Goal: Task Accomplishment & Management: Complete application form

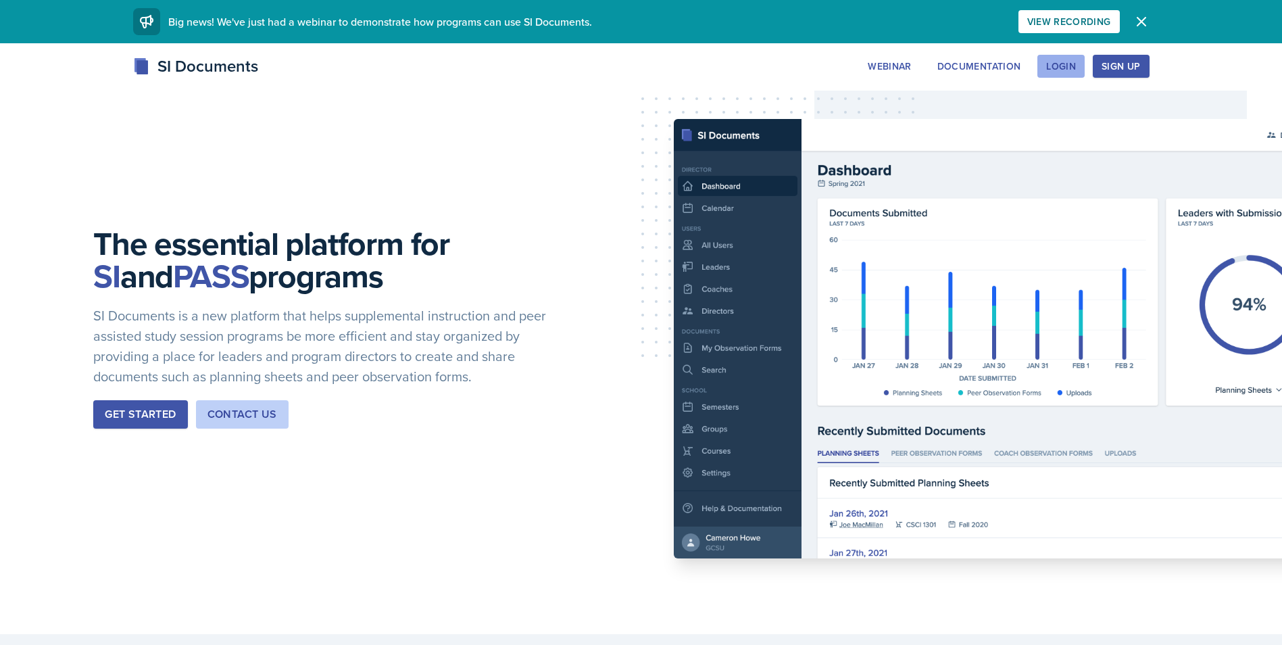
click at [1050, 62] on div "Login" at bounding box center [1061, 66] width 30 height 11
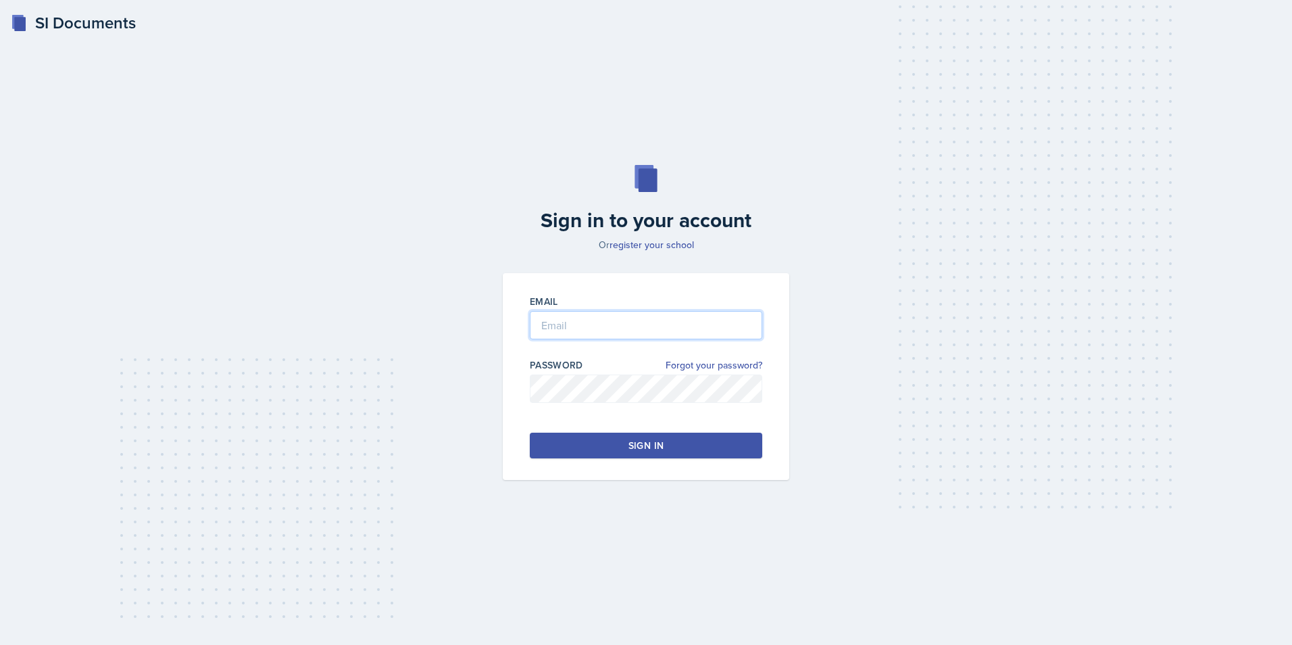
click at [576, 327] on input "email" at bounding box center [646, 325] width 232 height 28
type input "[EMAIL_ADDRESS][DOMAIN_NAME]"
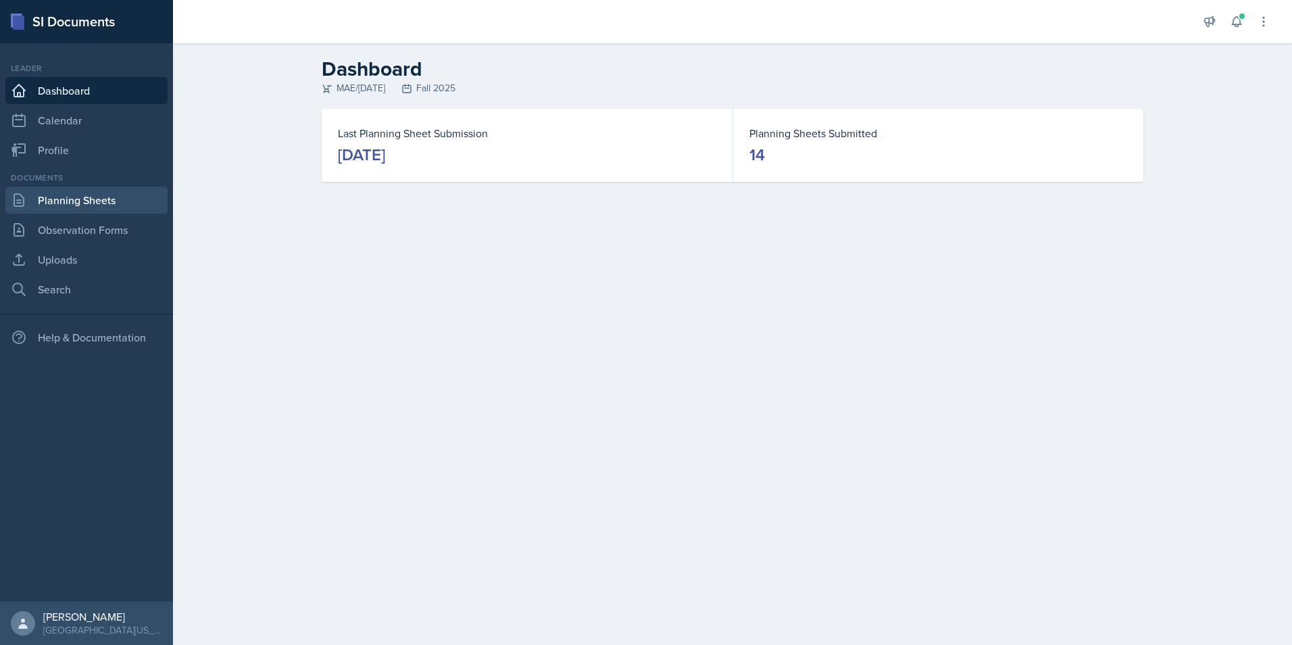
click at [66, 206] on link "Planning Sheets" at bounding box center [86, 199] width 162 height 27
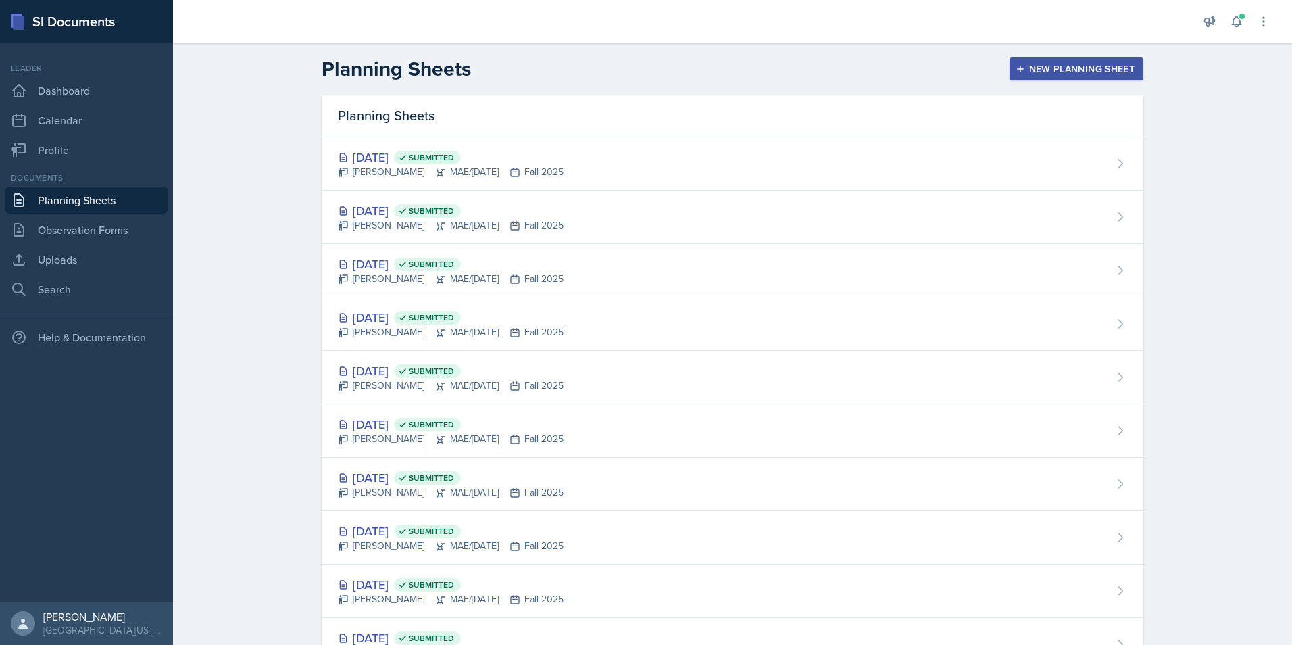
click at [1018, 72] on icon "button" at bounding box center [1020, 68] width 9 height 9
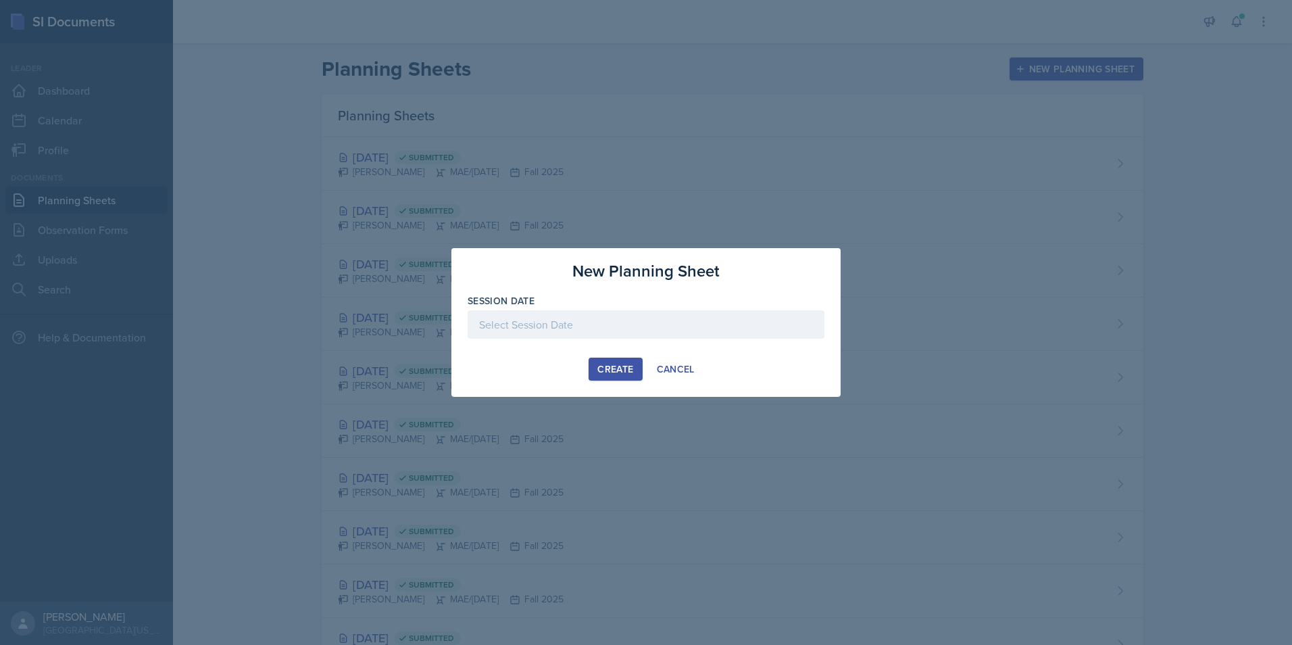
click at [598, 332] on div at bounding box center [646, 324] width 357 height 28
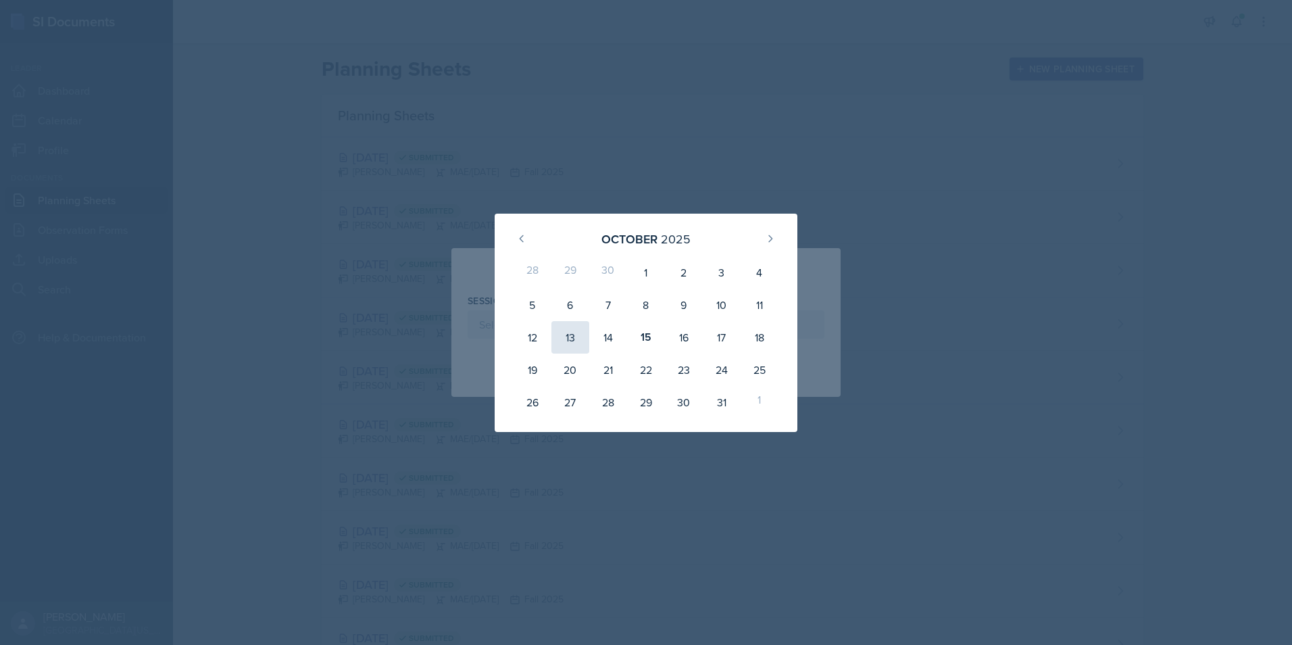
click at [576, 334] on div "13" at bounding box center [570, 337] width 38 height 32
type input "[DATE]"
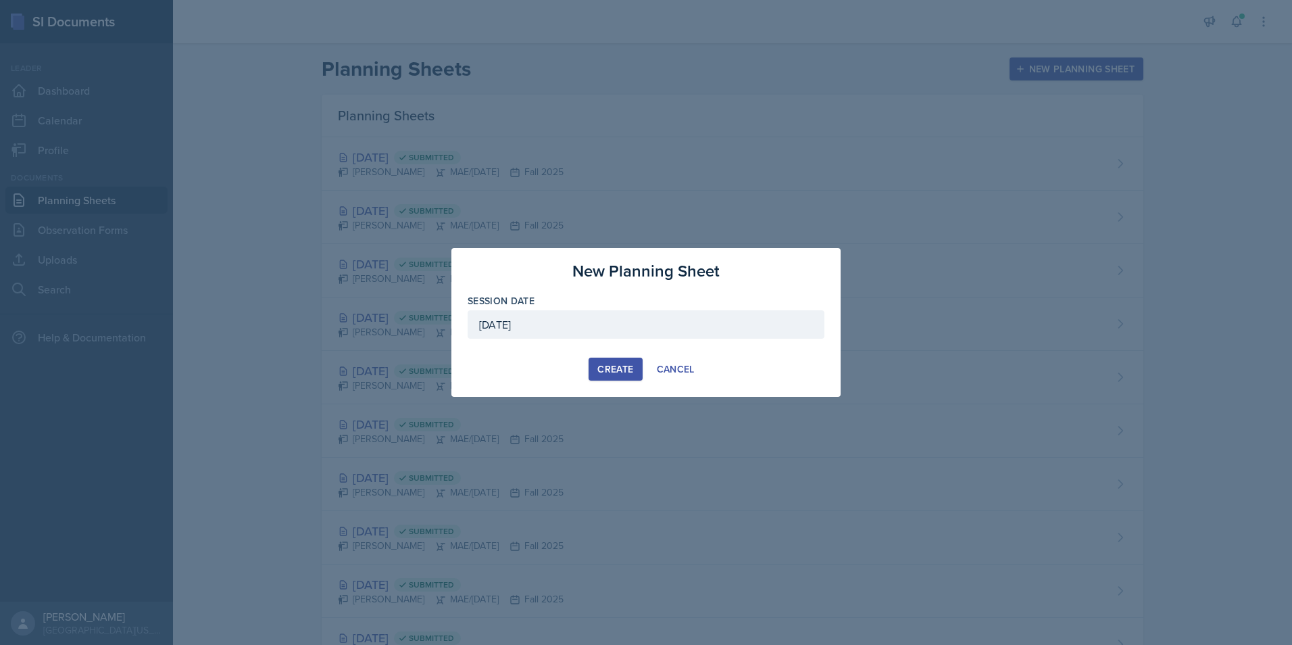
click at [616, 370] on div "Create" at bounding box center [615, 369] width 36 height 11
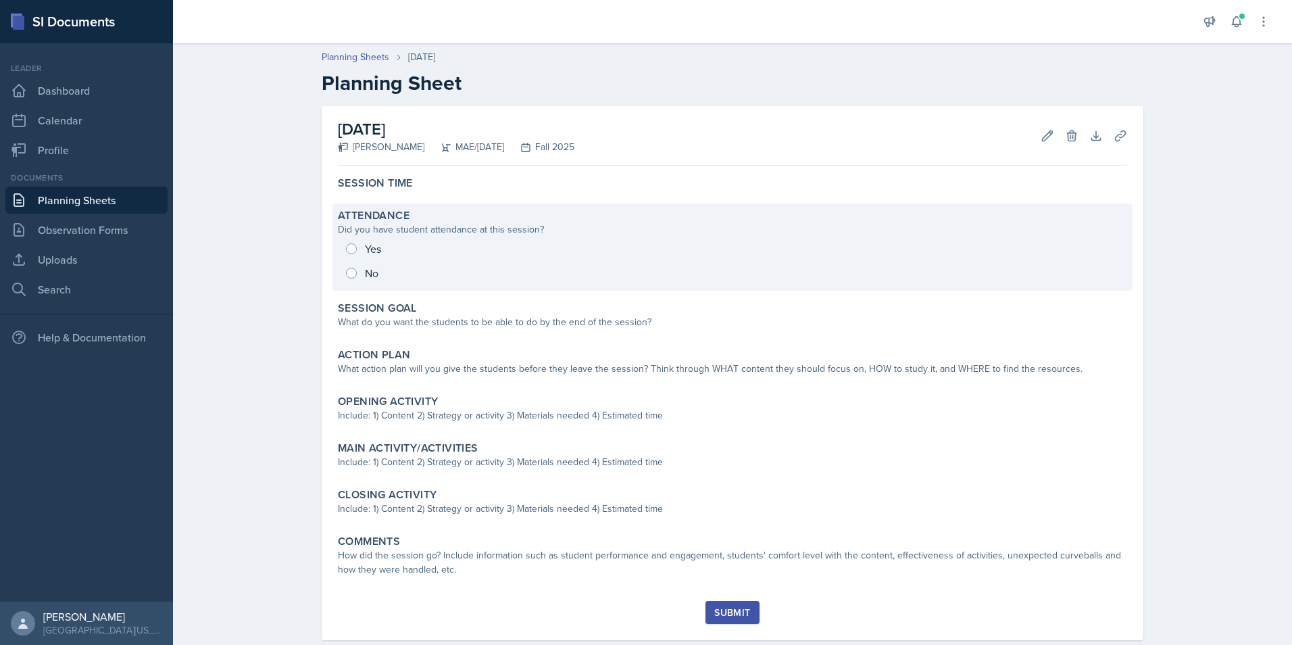
click at [338, 273] on div "Yes No" at bounding box center [732, 260] width 789 height 49
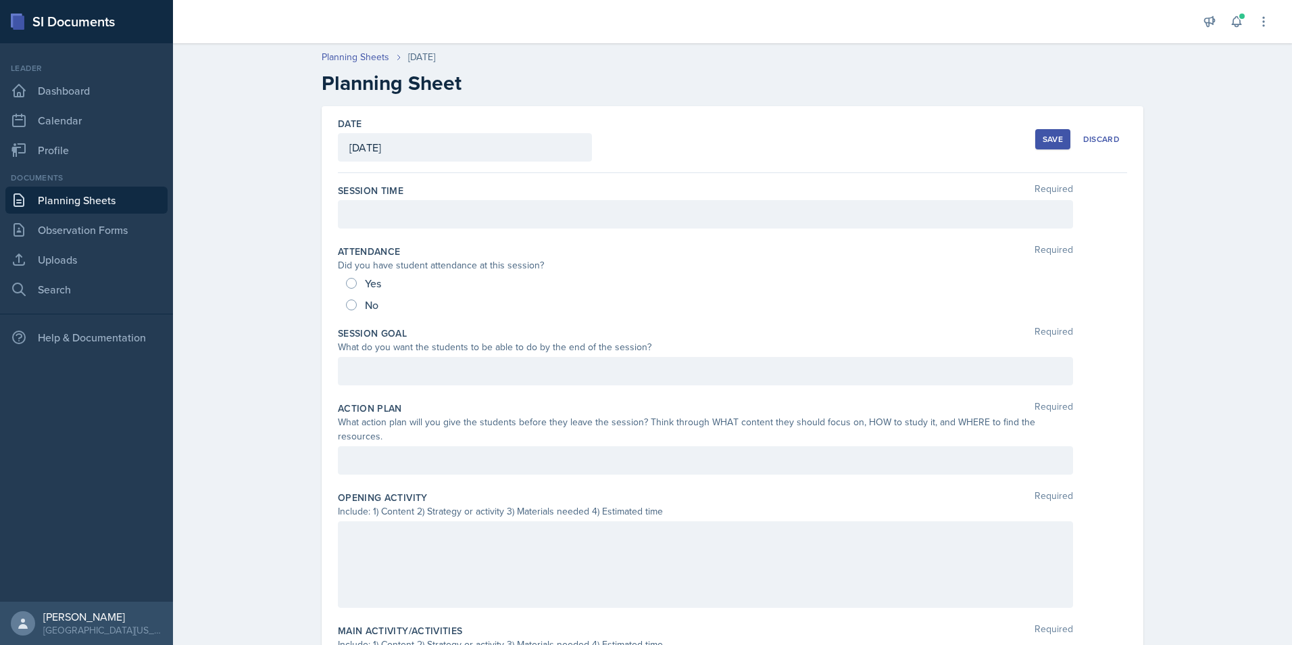
drag, startPoint x: 353, startPoint y: 307, endPoint x: 364, endPoint y: 299, distance: 14.1
click at [353, 307] on div "No" at bounding box center [363, 305] width 35 height 22
click at [349, 301] on input "No" at bounding box center [351, 304] width 11 height 11
radio input "true"
click at [412, 207] on div at bounding box center [705, 214] width 735 height 28
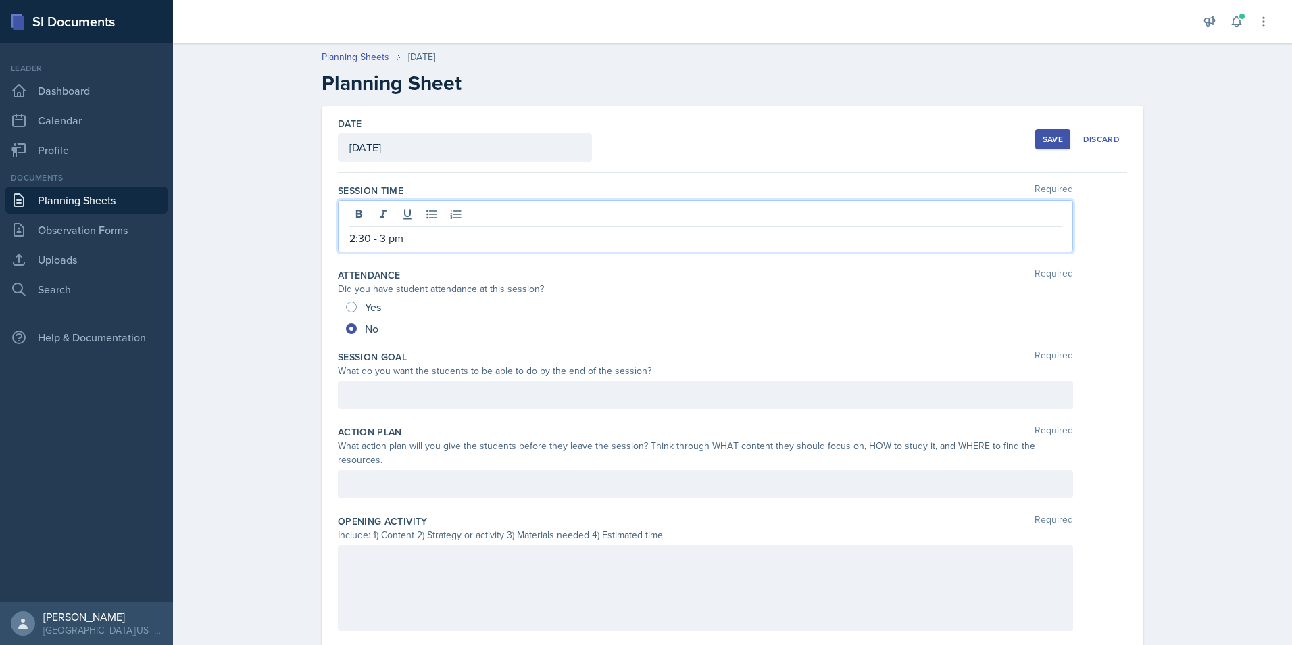
click at [382, 236] on p "2:30 - 3 pm" at bounding box center [705, 238] width 712 height 16
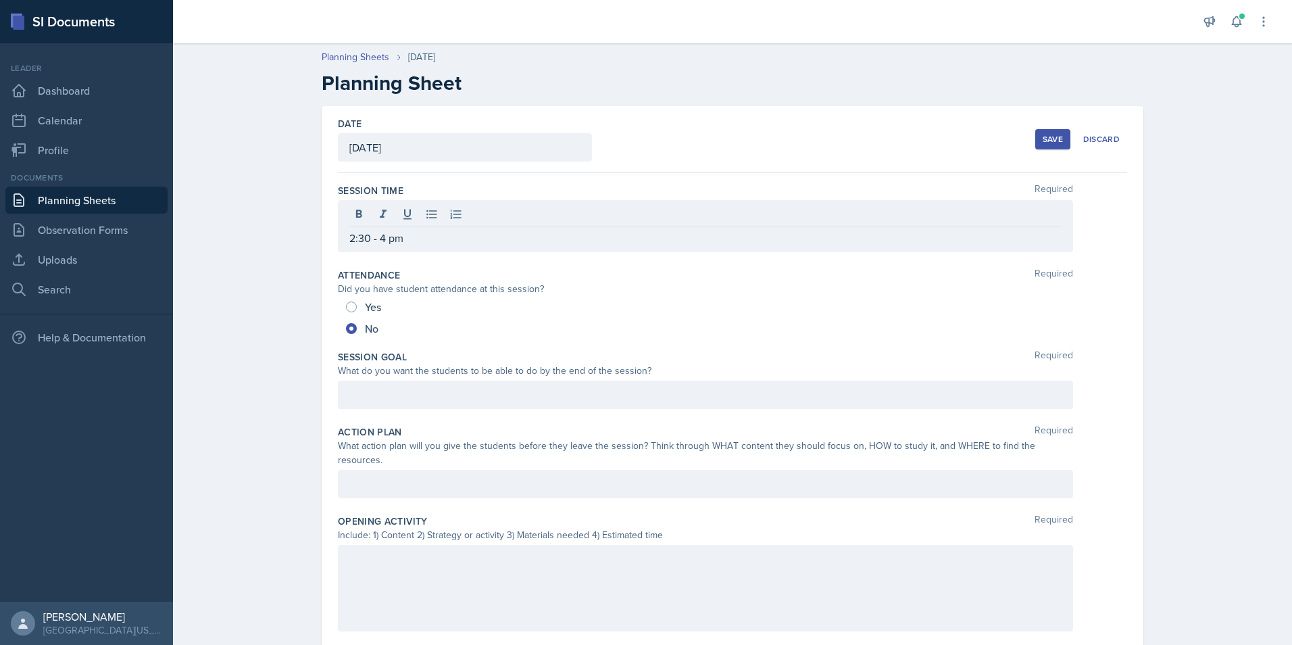
click at [262, 302] on div "Planning Sheets [DATE] Planning Sheet Date [DATE] [DATE] 28 29 30 1 2 3 4 5 6 7…" at bounding box center [732, 551] width 1119 height 1030
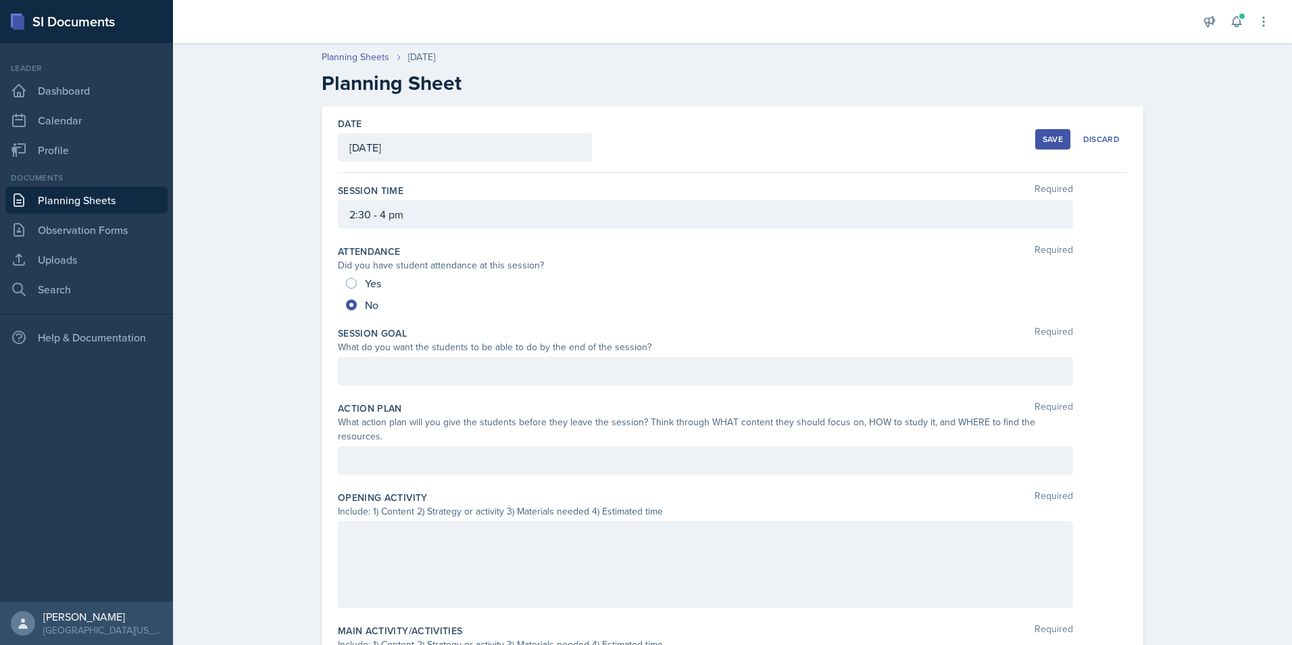
scroll to position [135, 0]
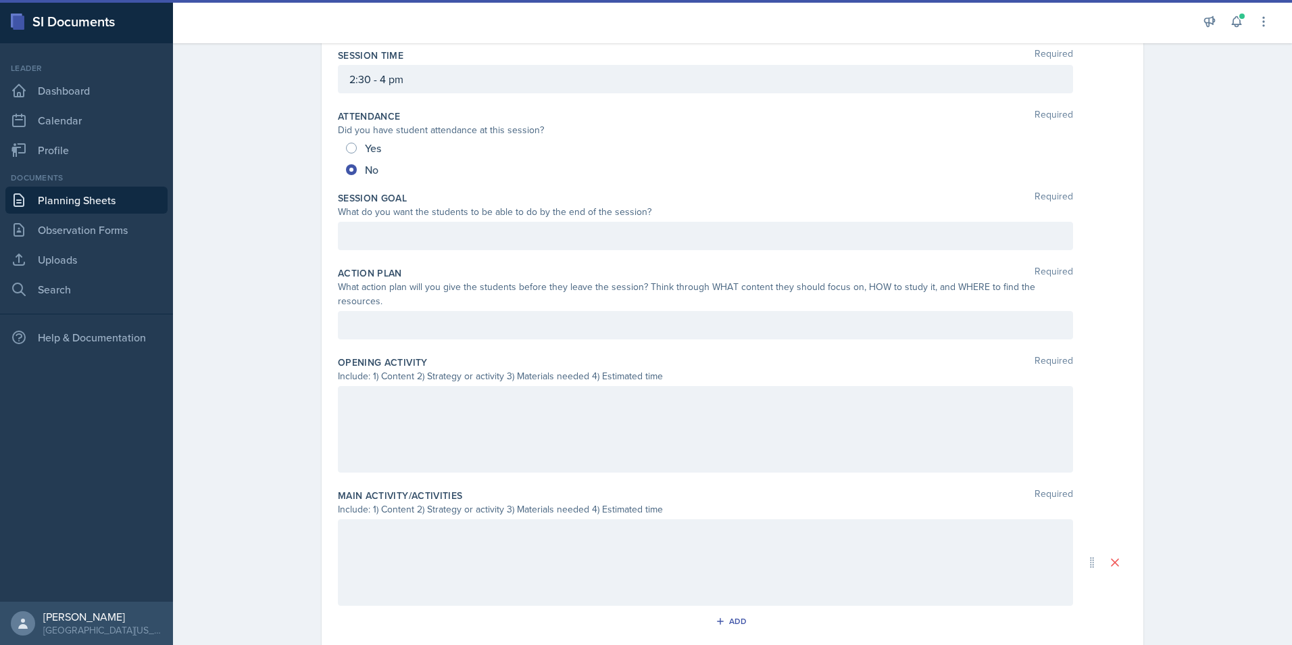
click at [439, 240] on div at bounding box center [705, 236] width 735 height 28
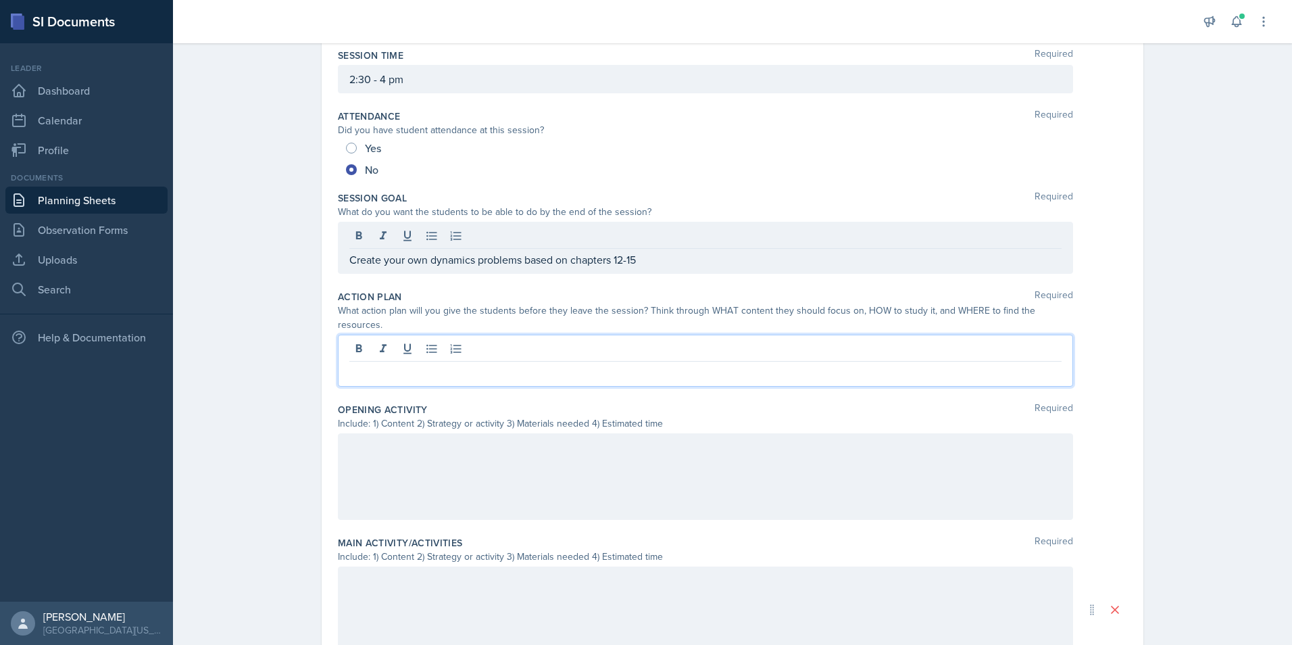
click at [439, 340] on div at bounding box center [705, 360] width 735 height 52
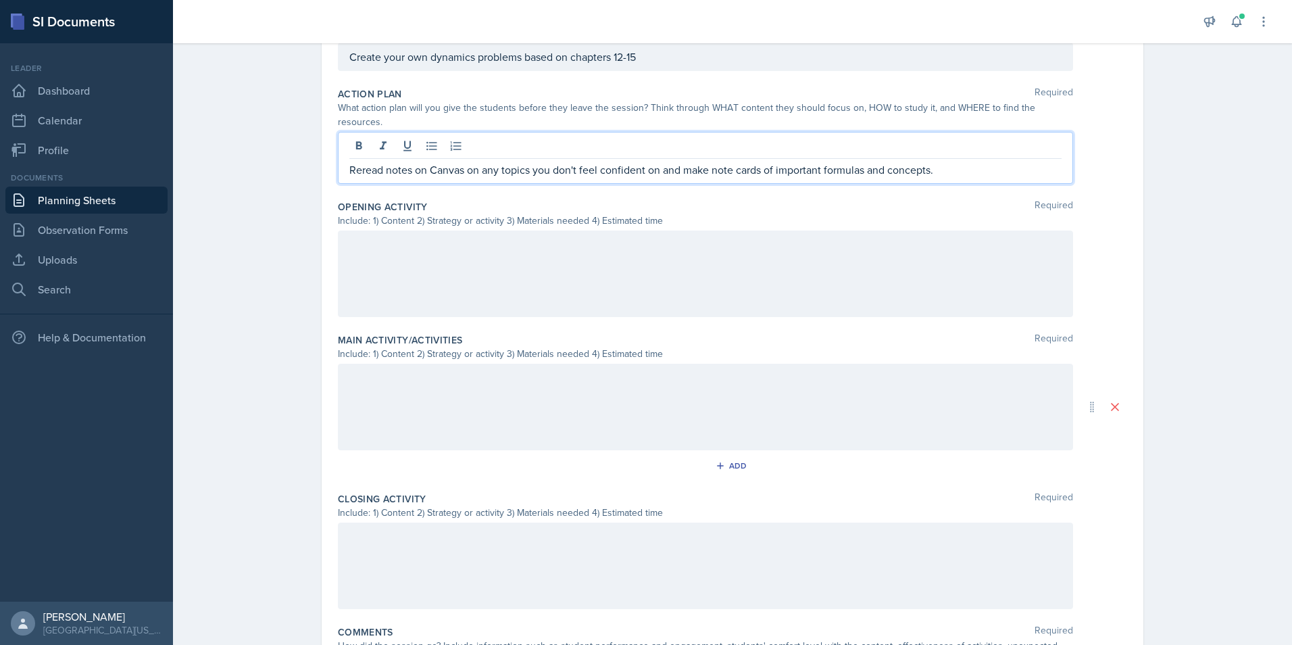
scroll to position [382, 0]
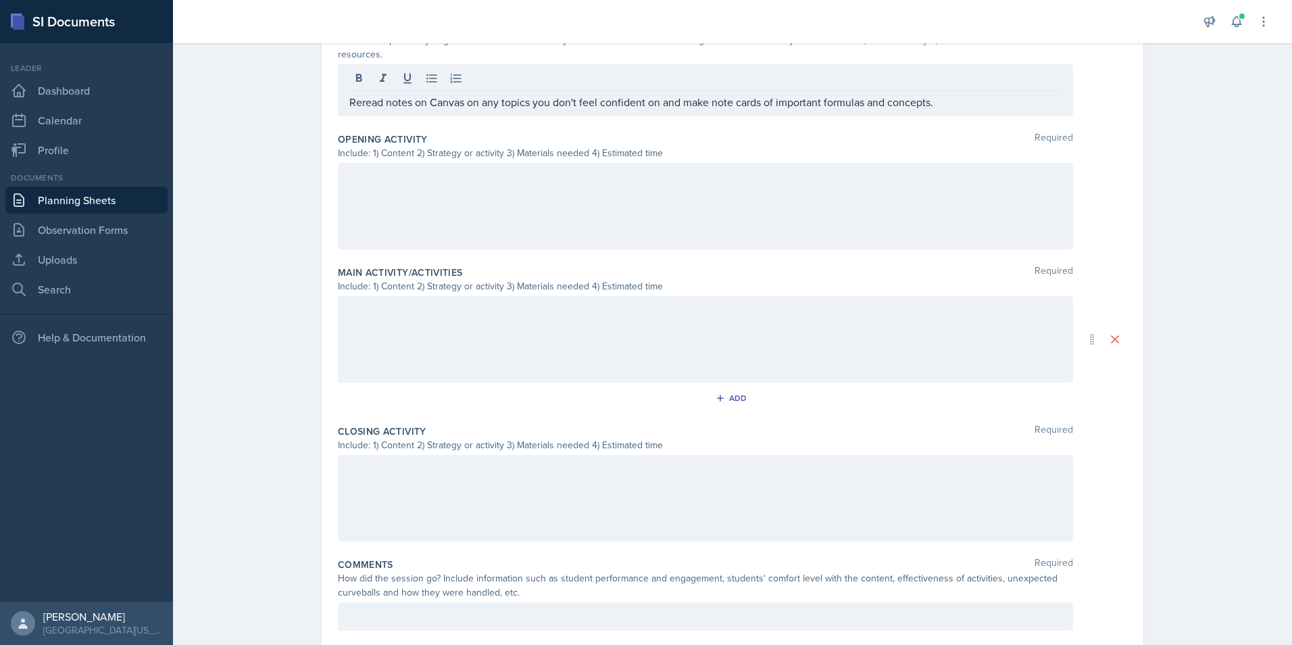
click at [472, 193] on div at bounding box center [705, 206] width 735 height 86
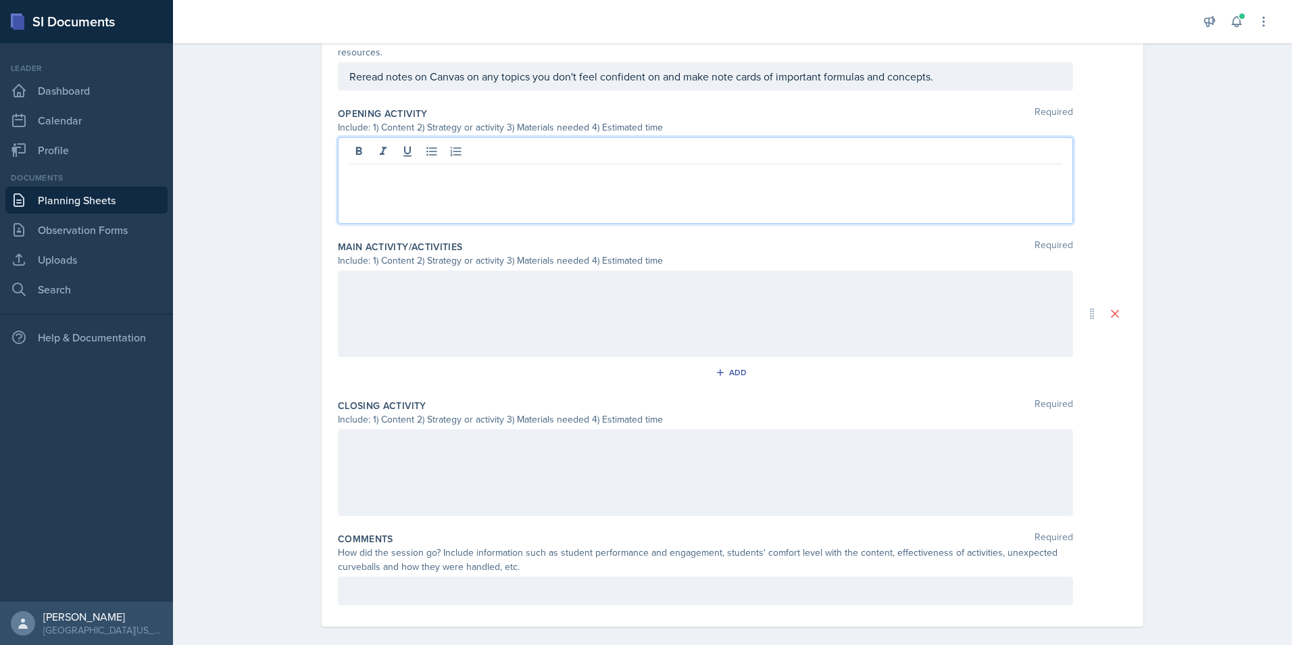
scroll to position [405, 0]
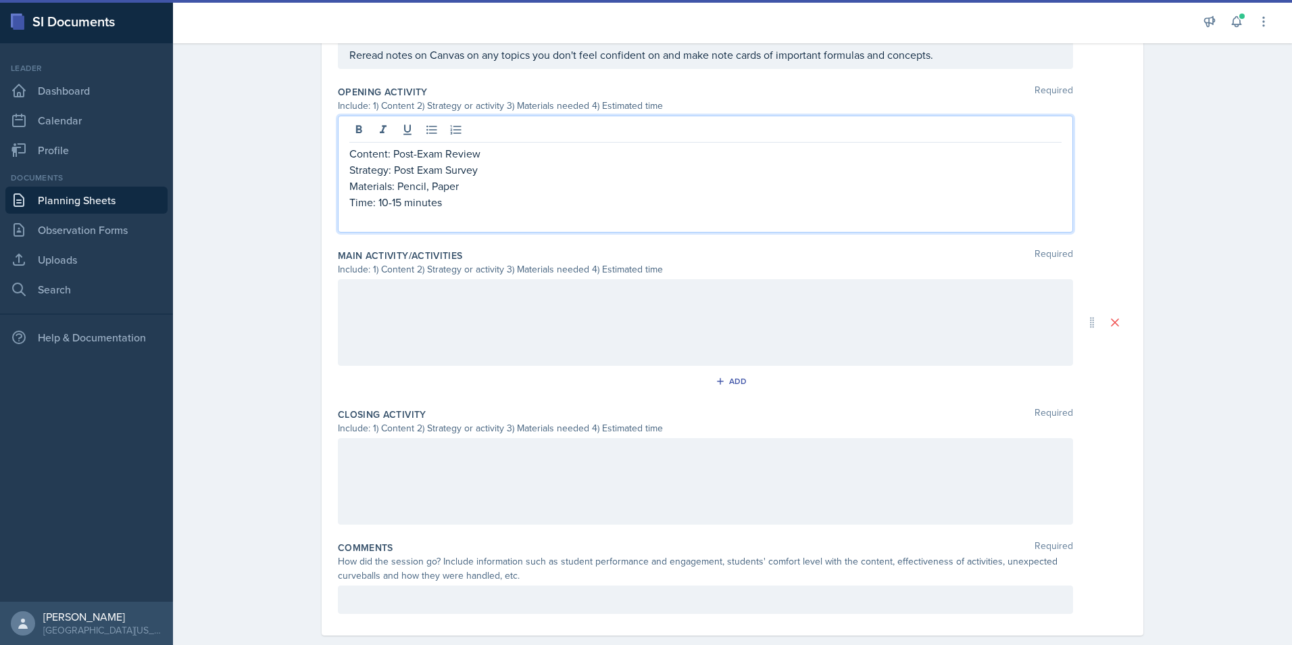
click at [419, 213] on div "Content: Post-Exam Review Strategy: Post Exam Survey Materials: Pencil, Paper T…" at bounding box center [705, 174] width 735 height 117
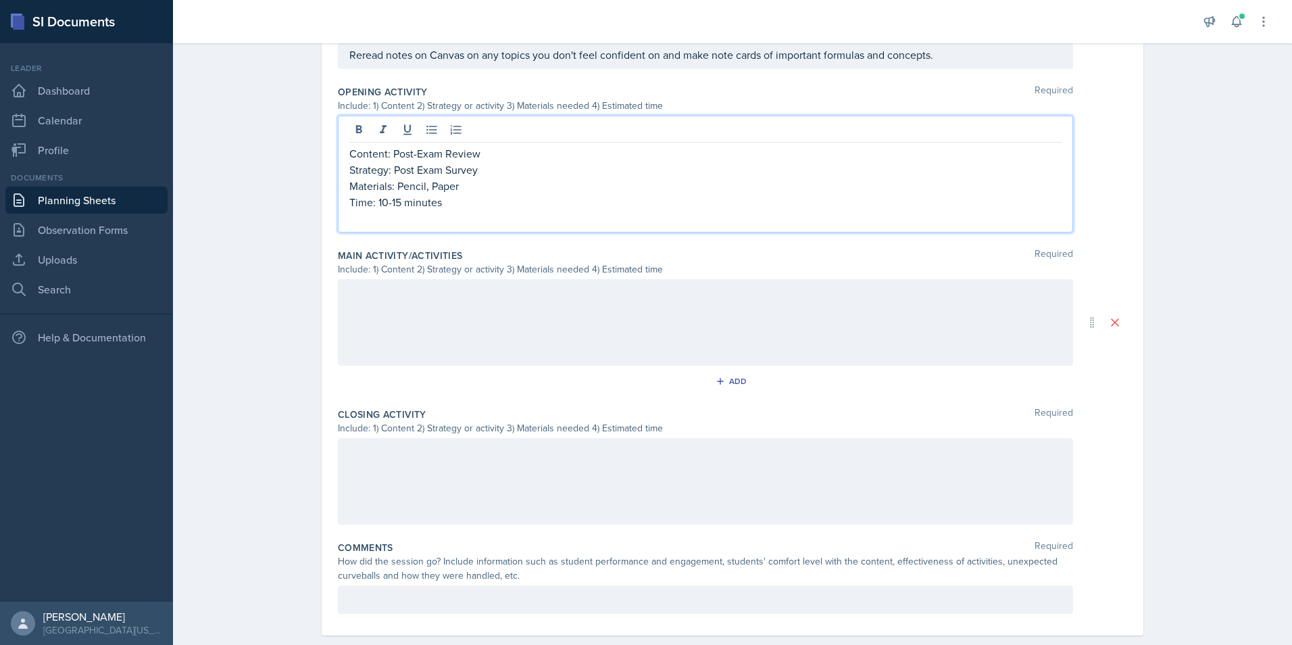
click at [472, 299] on div at bounding box center [705, 322] width 735 height 86
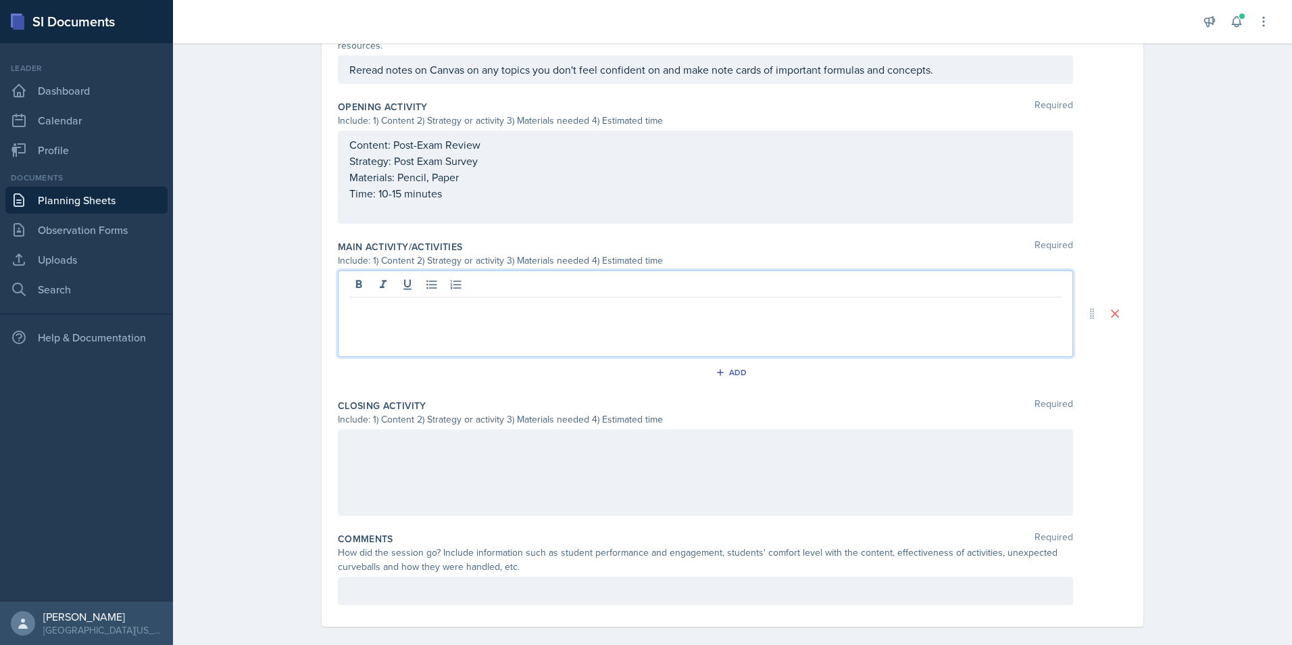
scroll to position [414, 0]
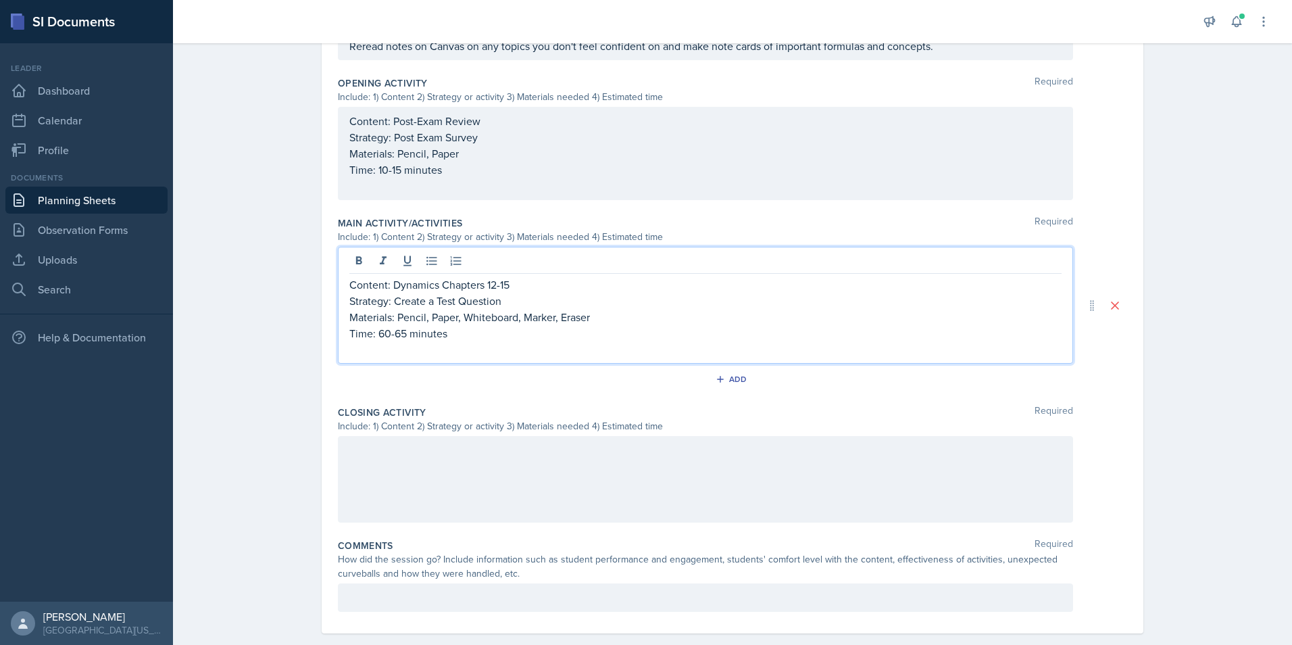
click at [428, 475] on div at bounding box center [705, 479] width 735 height 86
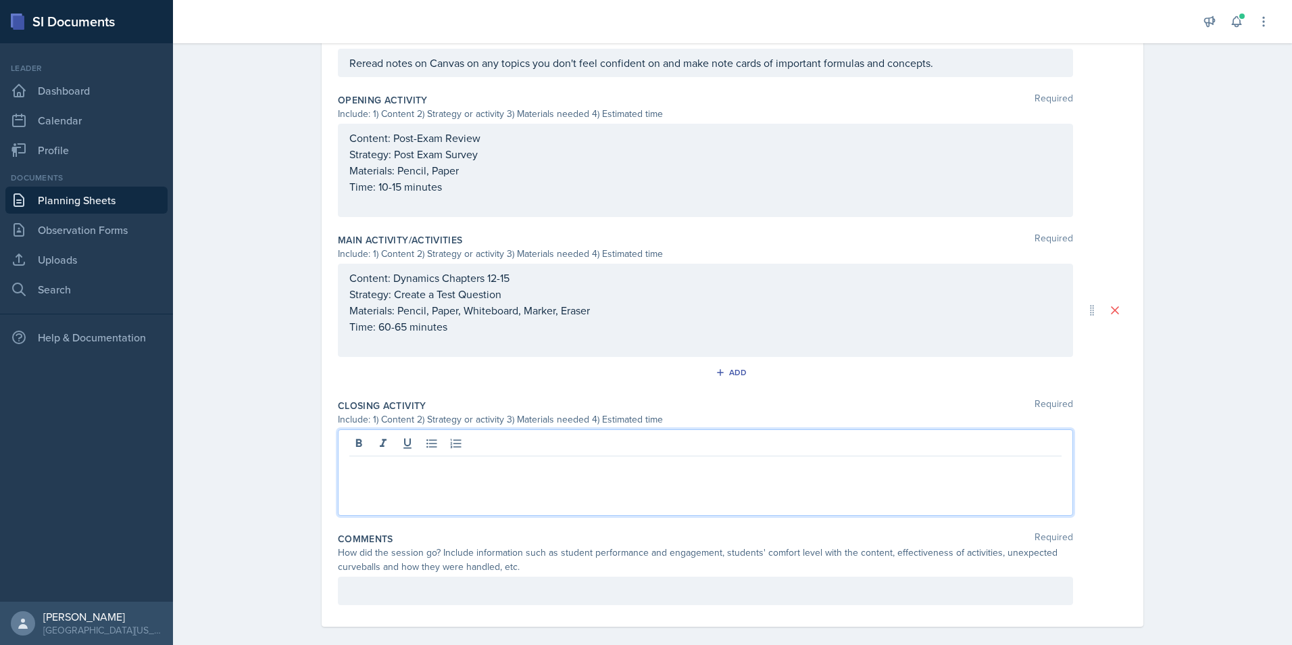
scroll to position [421, 0]
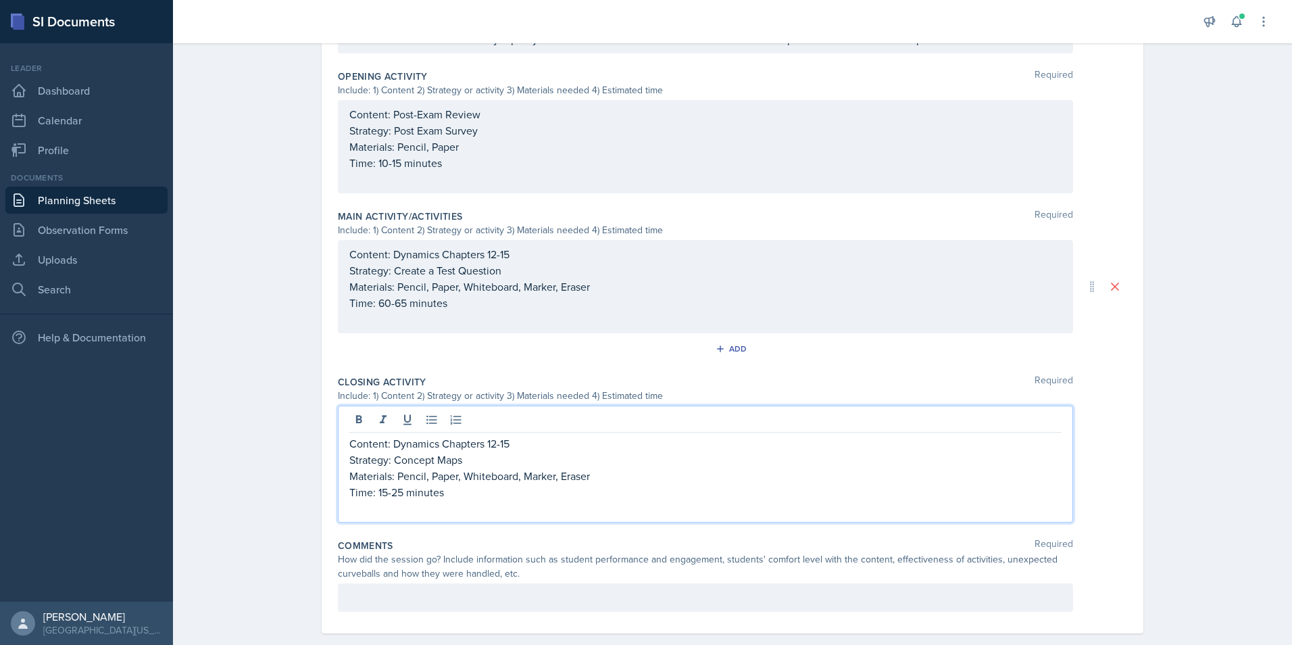
click at [366, 583] on div at bounding box center [705, 597] width 735 height 28
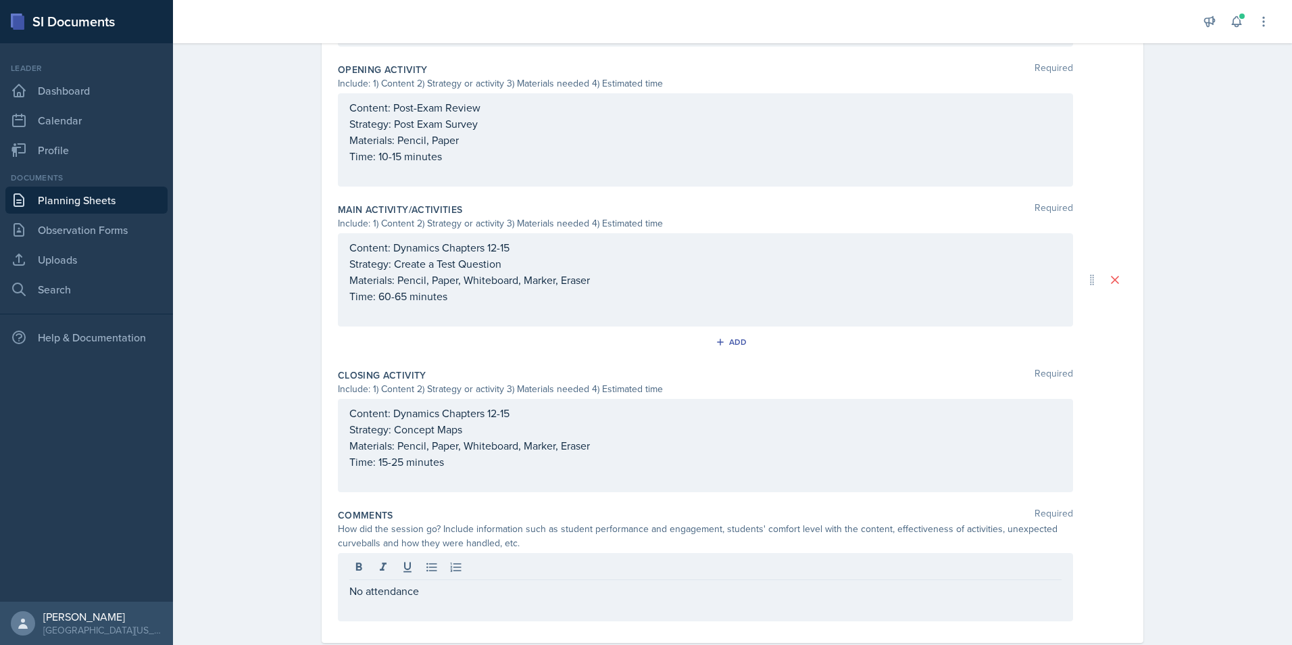
click at [230, 545] on div "Planning Sheets [DATE] Planning Sheet Date [DATE] [DATE] 28 29 30 1 2 3 4 5 6 7…" at bounding box center [732, 142] width 1119 height 1066
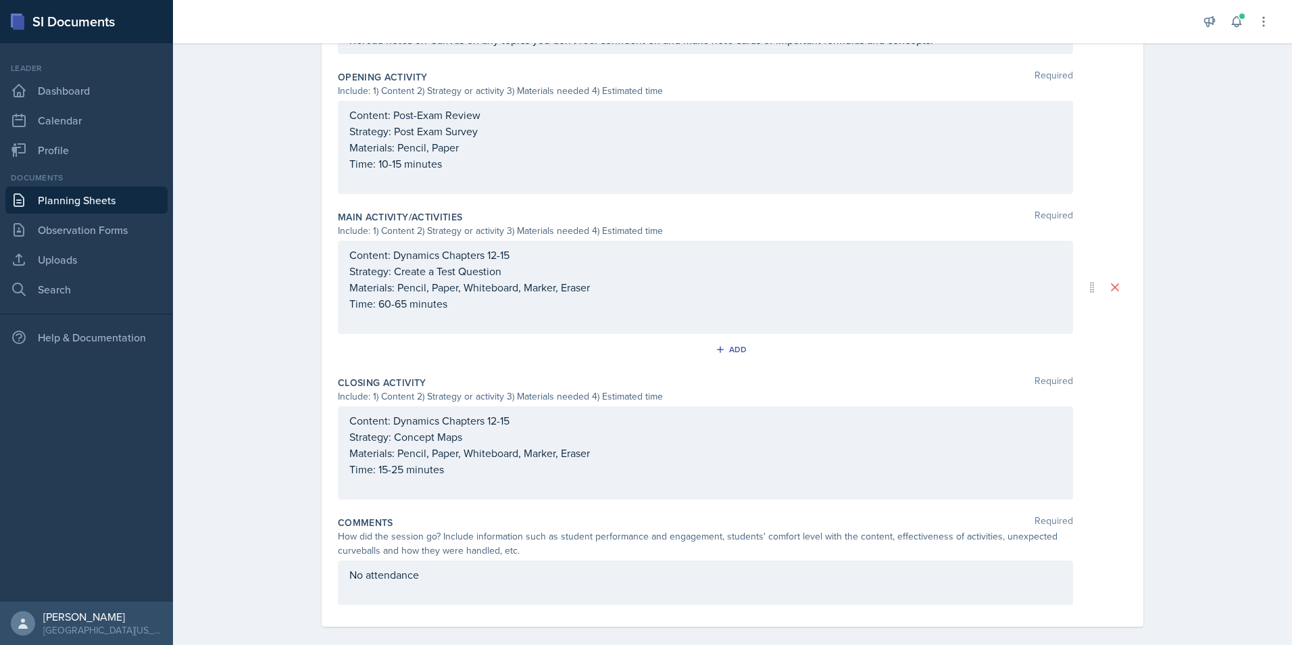
scroll to position [0, 0]
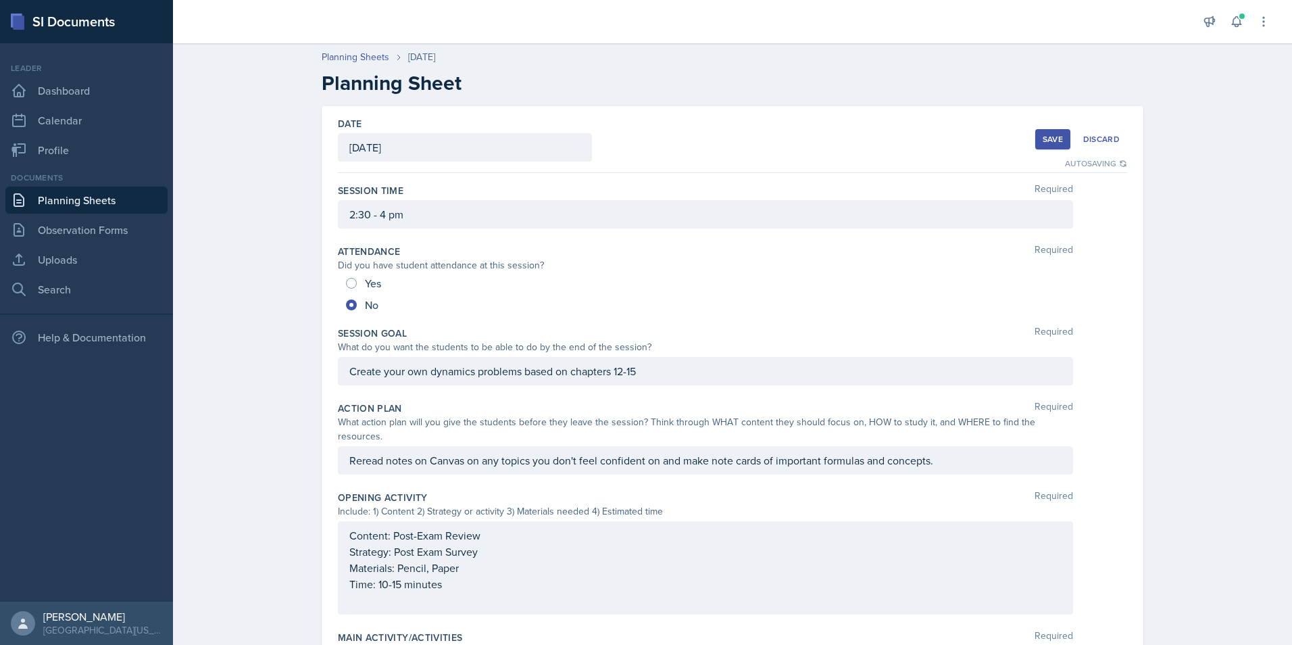
click at [1043, 140] on div "Save" at bounding box center [1053, 139] width 20 height 11
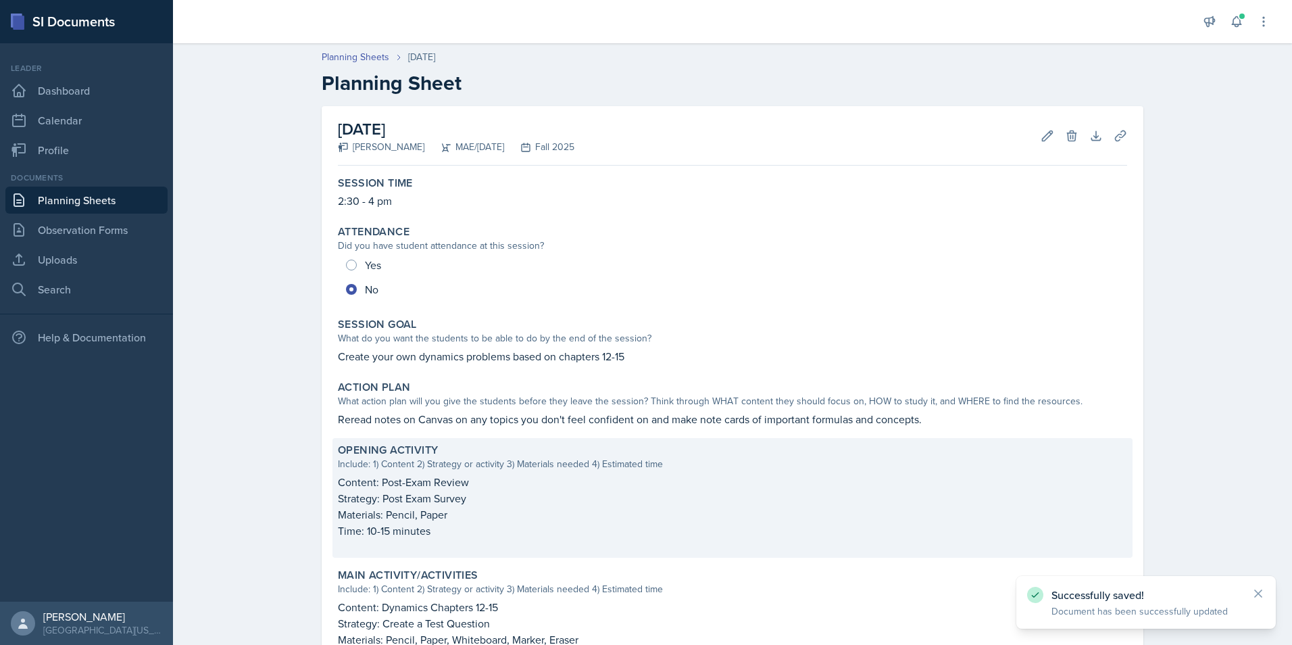
scroll to position [338, 0]
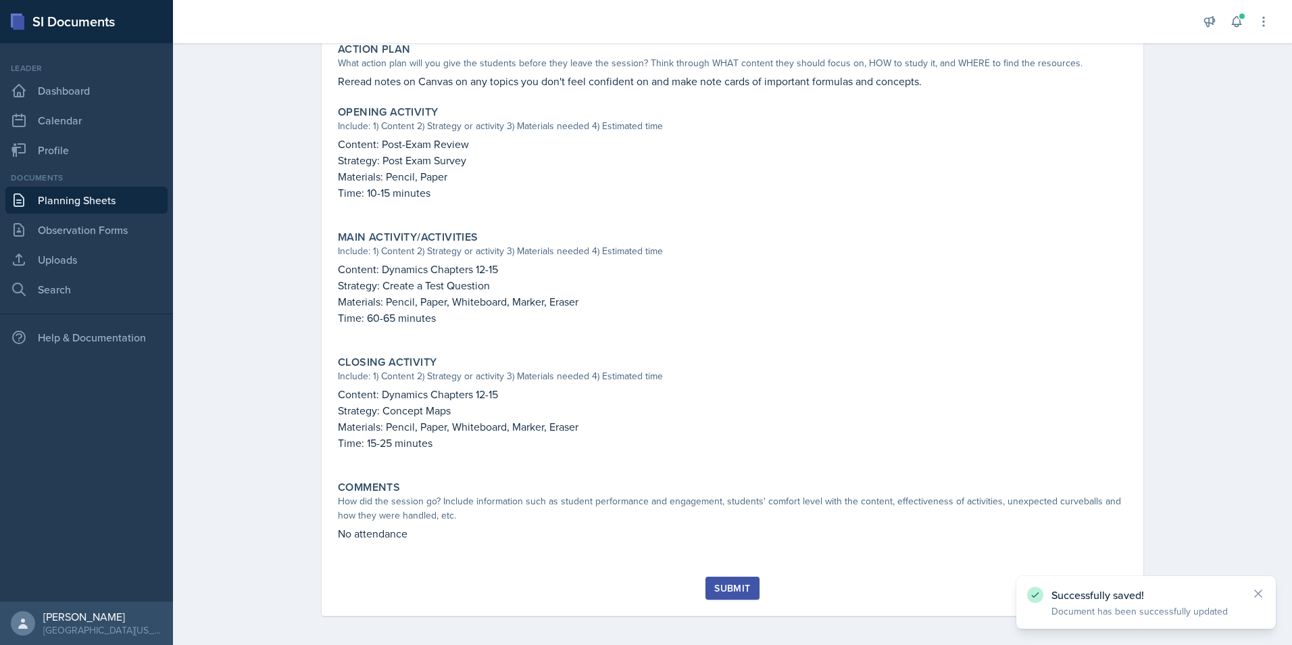
click at [723, 586] on div "Submit" at bounding box center [732, 587] width 36 height 11
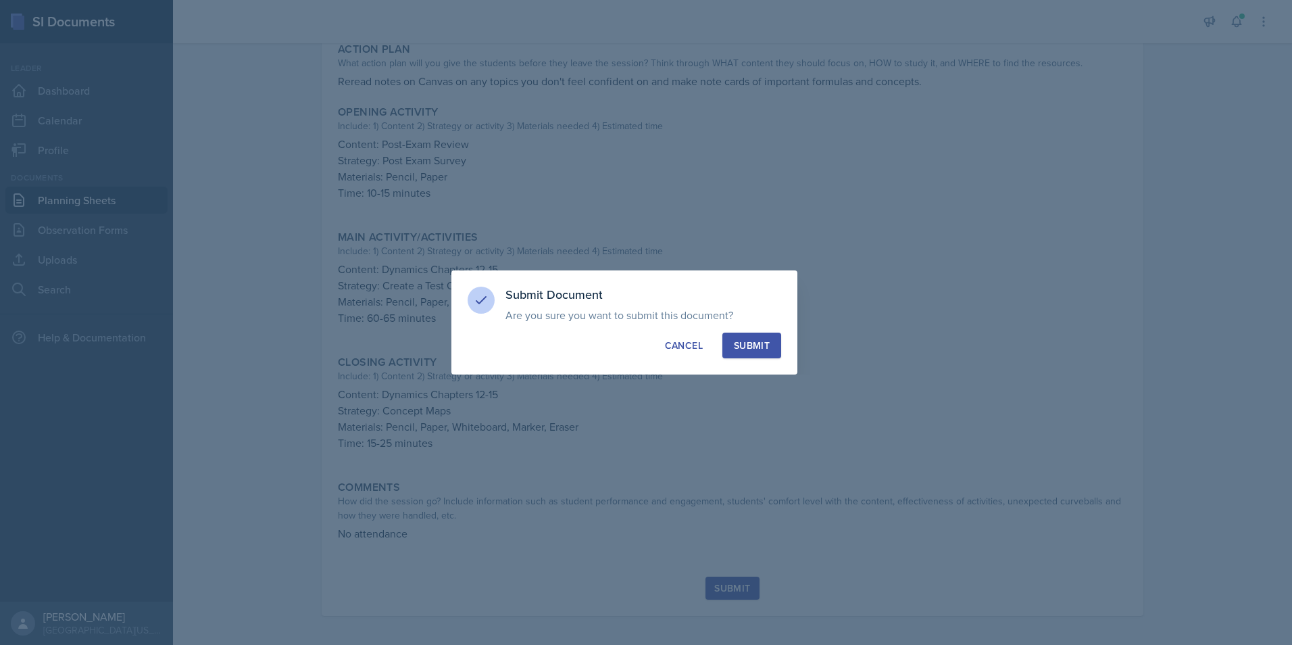
click at [770, 344] on button "Submit" at bounding box center [751, 345] width 59 height 26
radio input "true"
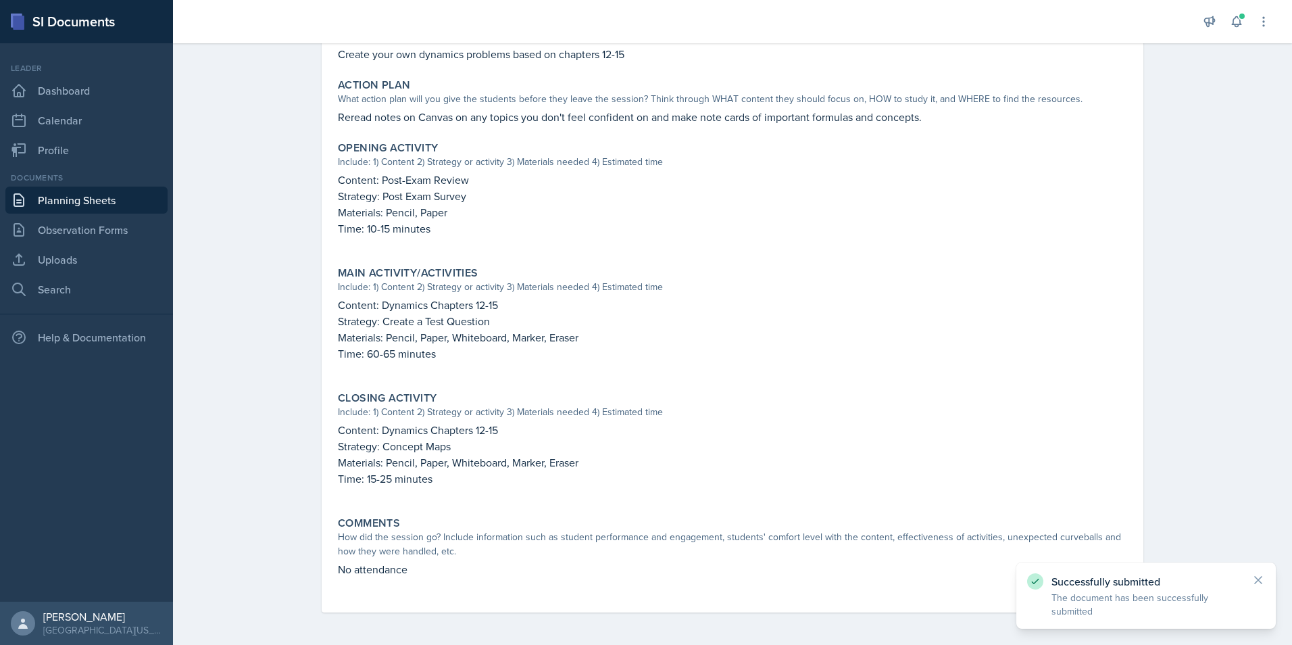
scroll to position [302, 0]
click at [103, 197] on link "Planning Sheets" at bounding box center [86, 199] width 162 height 27
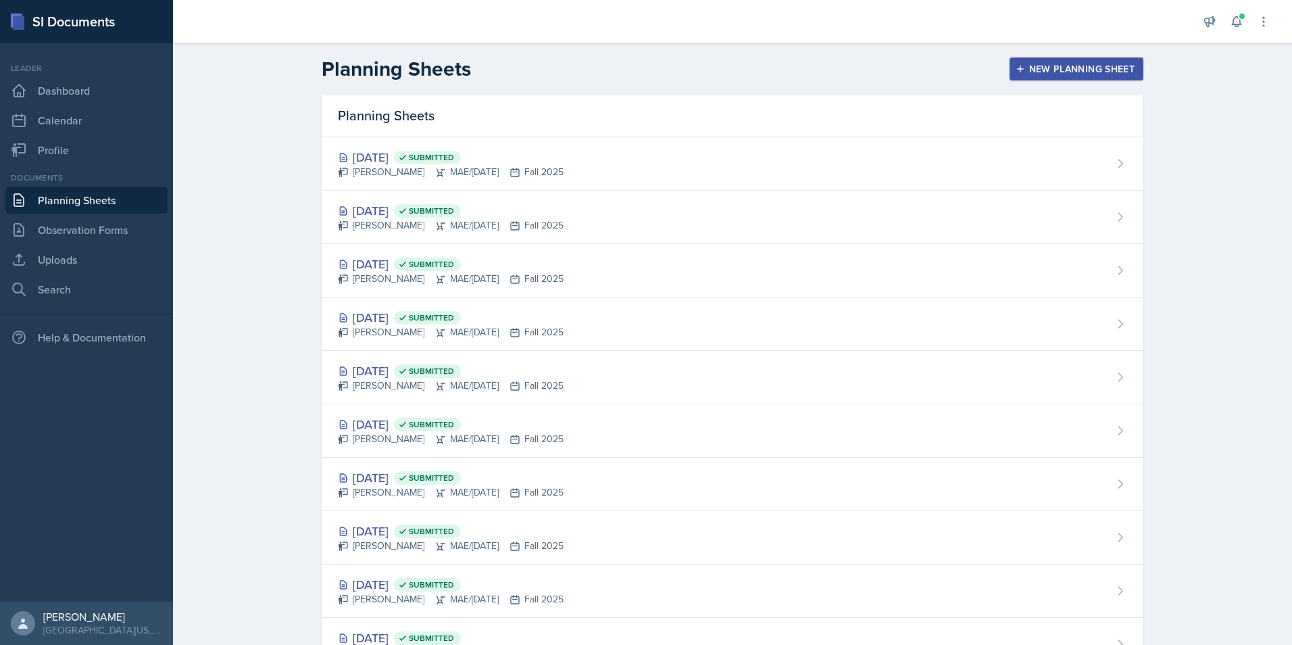
click at [1049, 72] on div "New Planning Sheet" at bounding box center [1076, 69] width 116 height 11
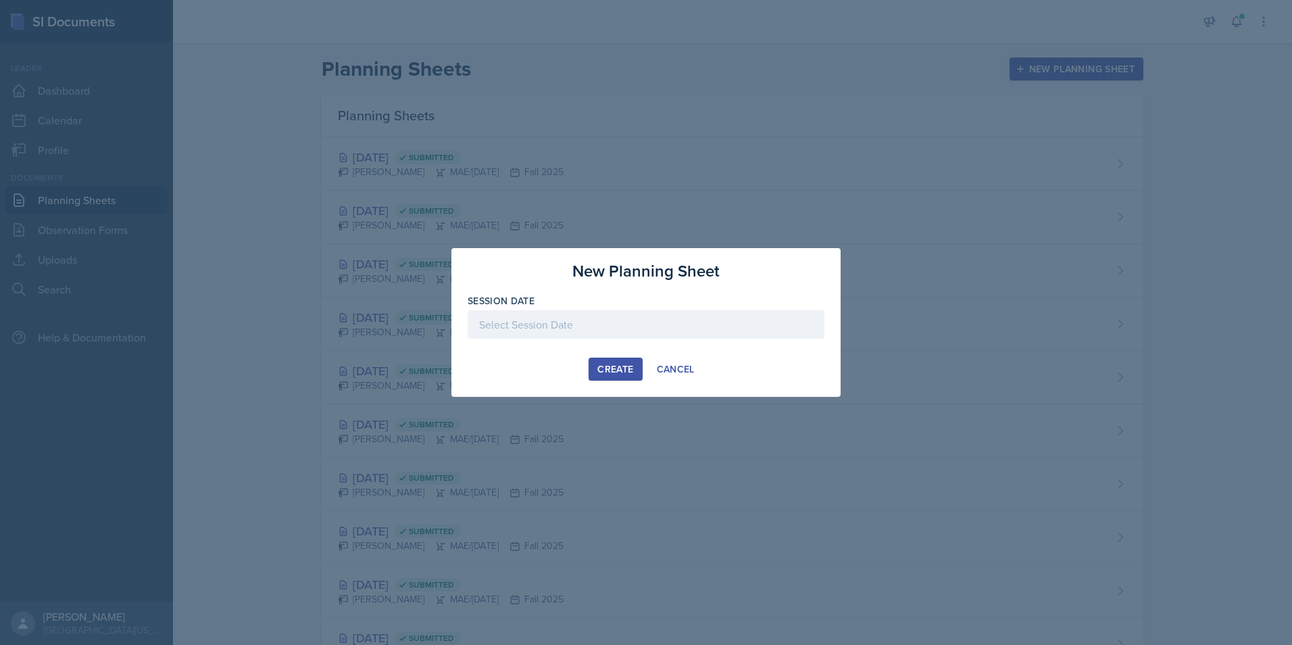
click at [512, 327] on div at bounding box center [646, 324] width 357 height 28
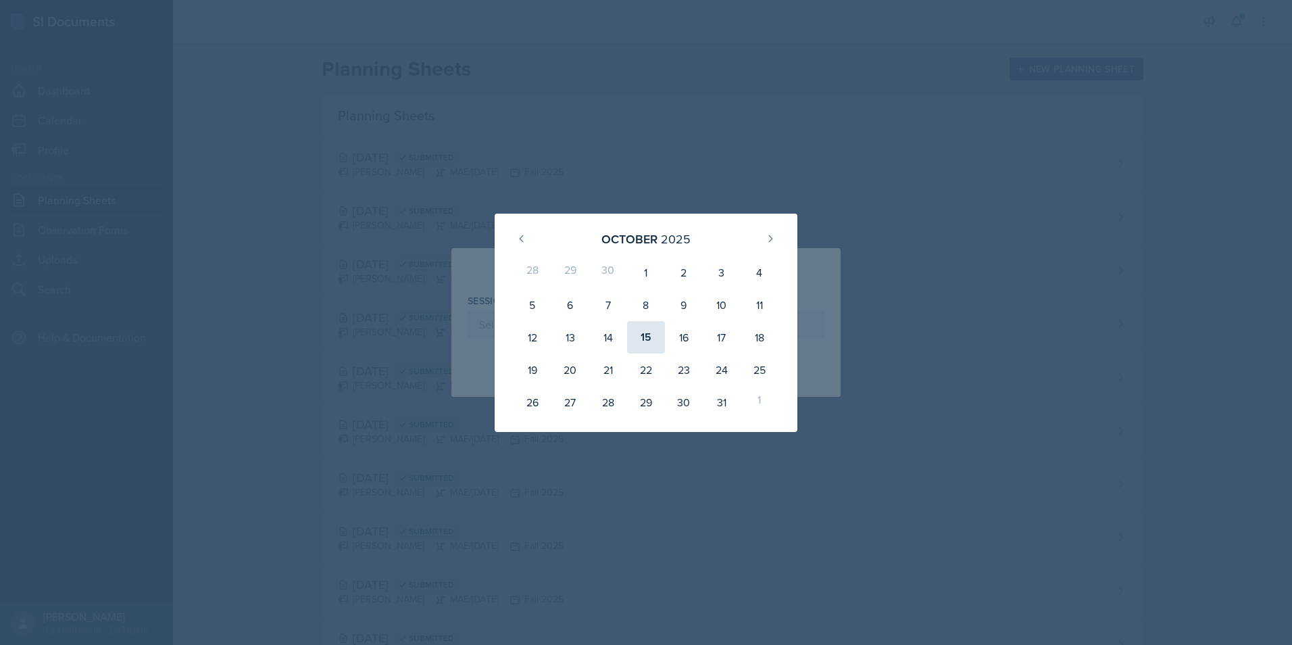
click at [640, 333] on div "15" at bounding box center [646, 337] width 38 height 32
type input "[DATE]"
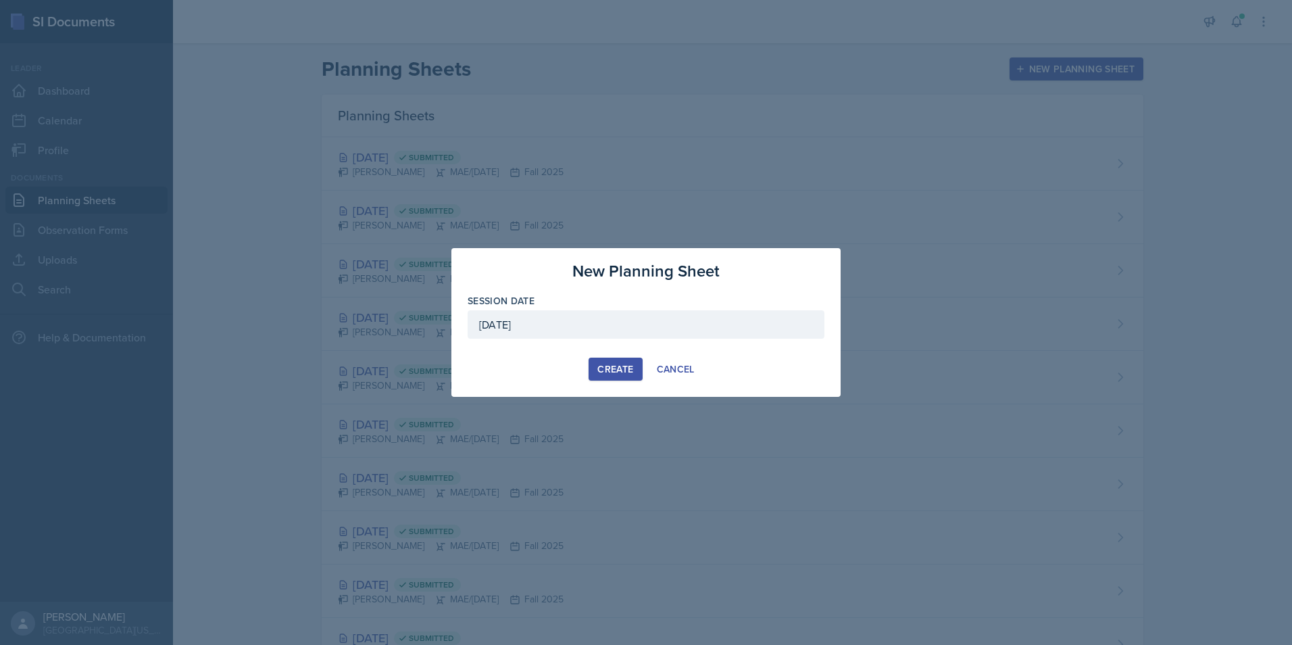
click at [609, 368] on div "Create" at bounding box center [615, 369] width 36 height 11
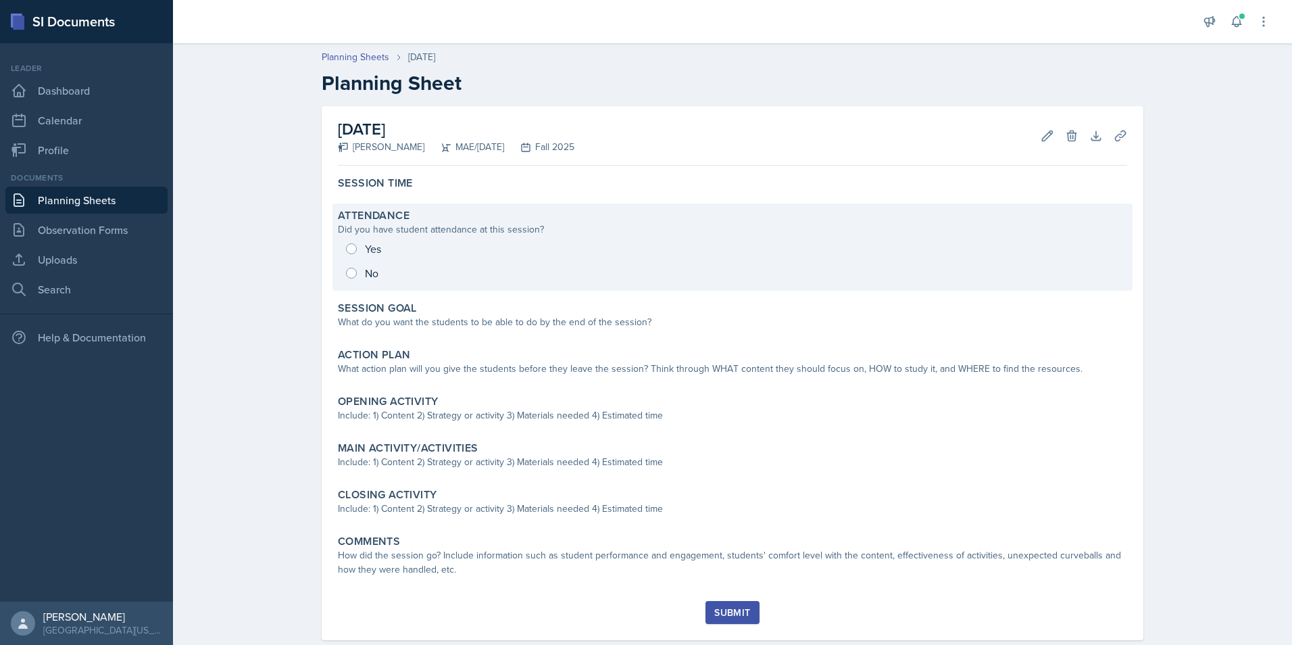
click at [351, 276] on div "Yes No" at bounding box center [732, 260] width 789 height 49
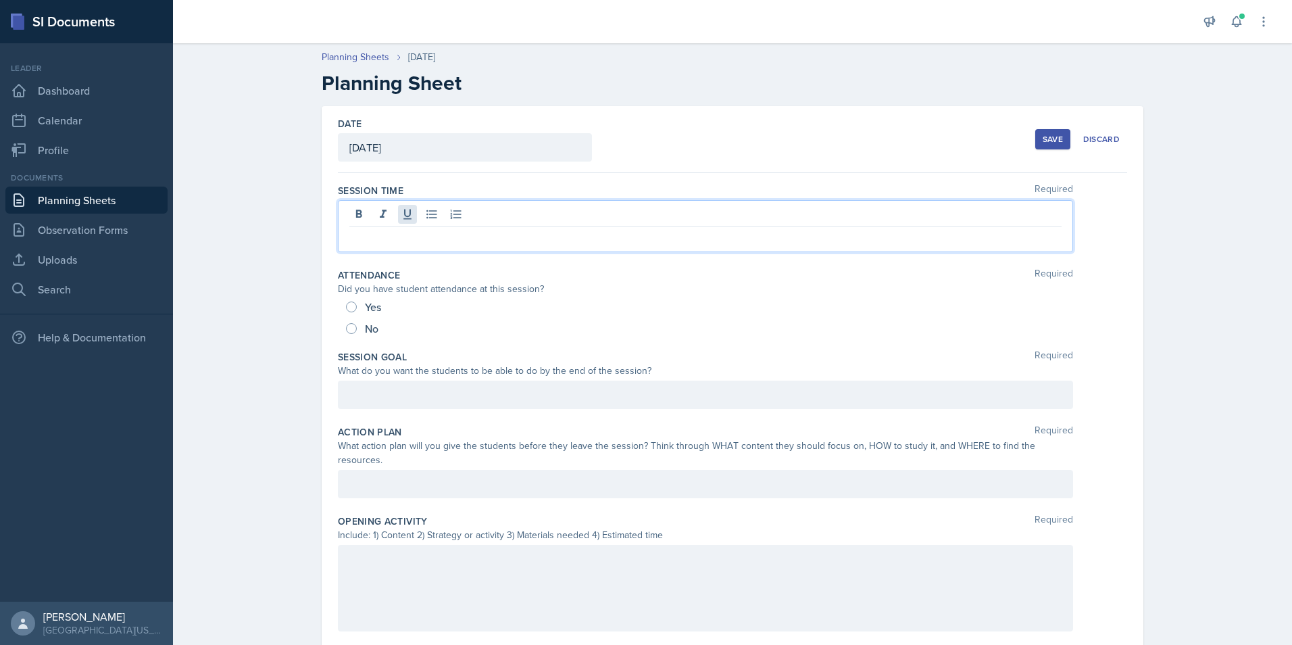
click at [395, 221] on div at bounding box center [705, 226] width 735 height 52
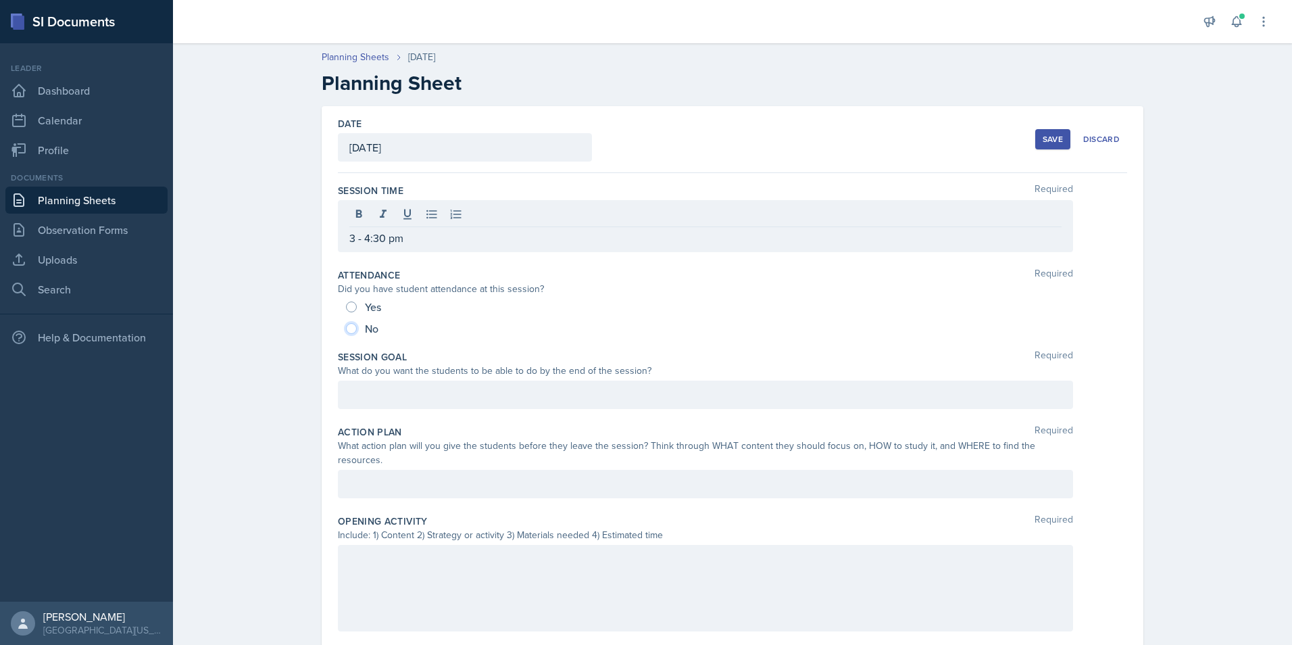
click at [347, 333] on input "No" at bounding box center [351, 328] width 11 height 11
radio input "true"
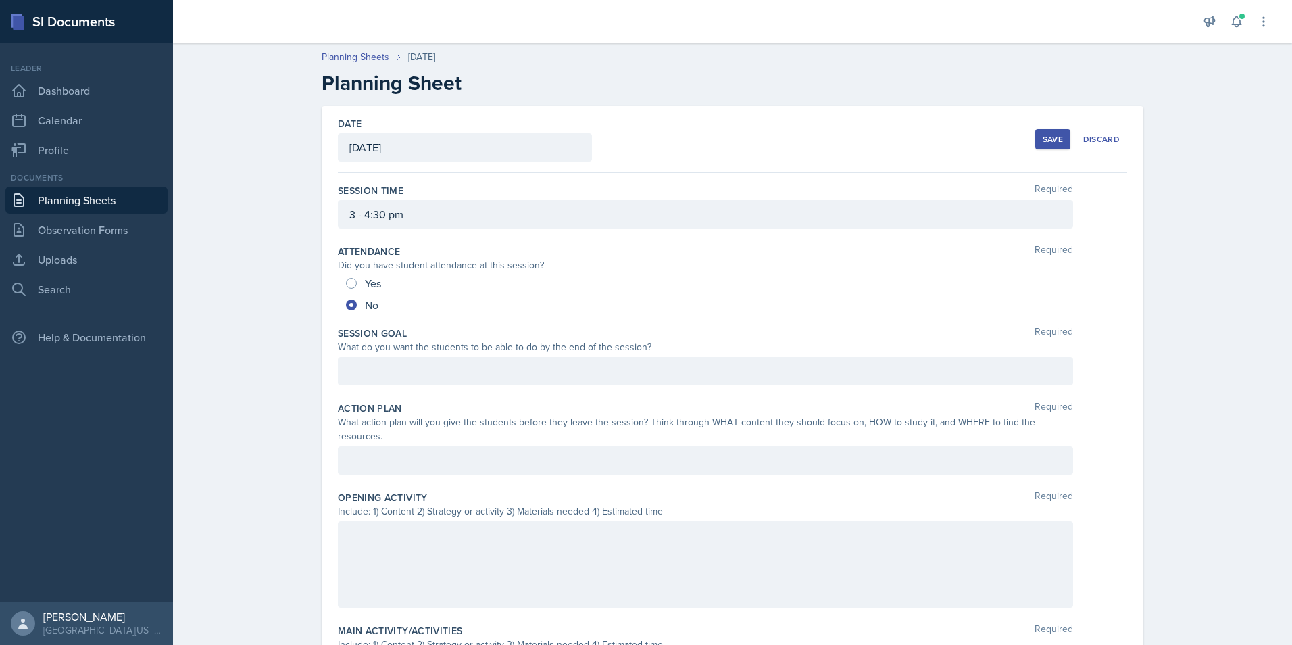
click at [433, 357] on div at bounding box center [705, 371] width 735 height 28
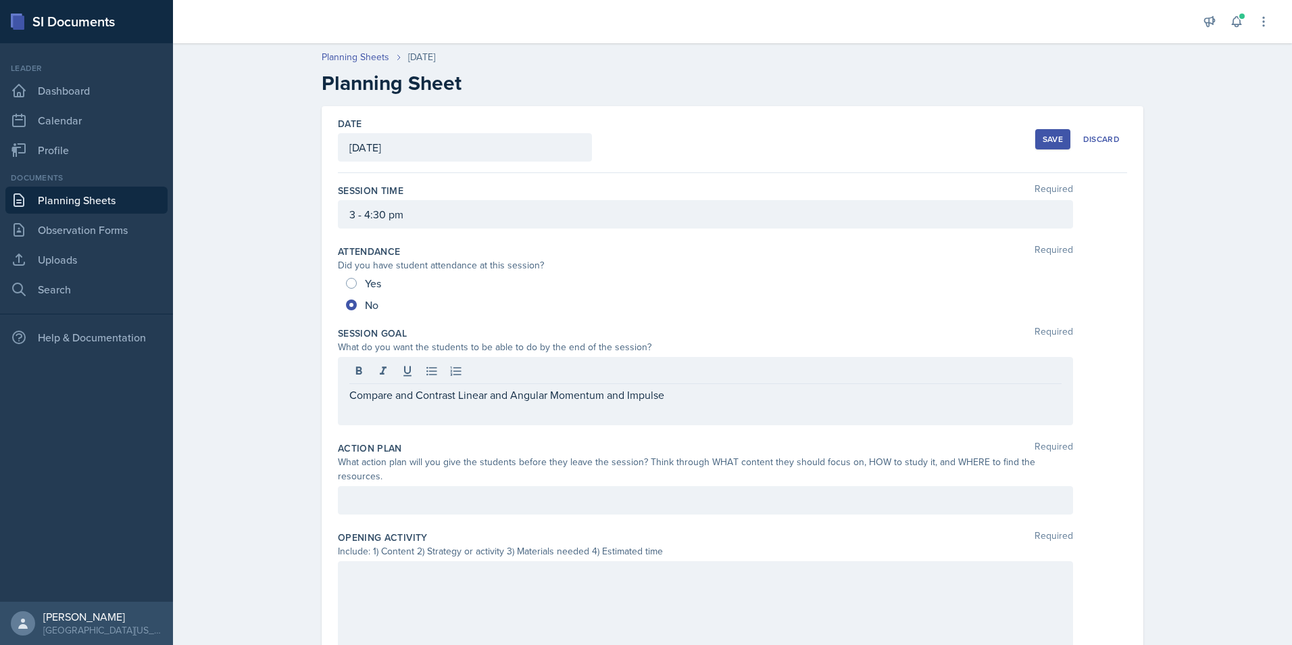
click at [372, 486] on div at bounding box center [705, 500] width 735 height 28
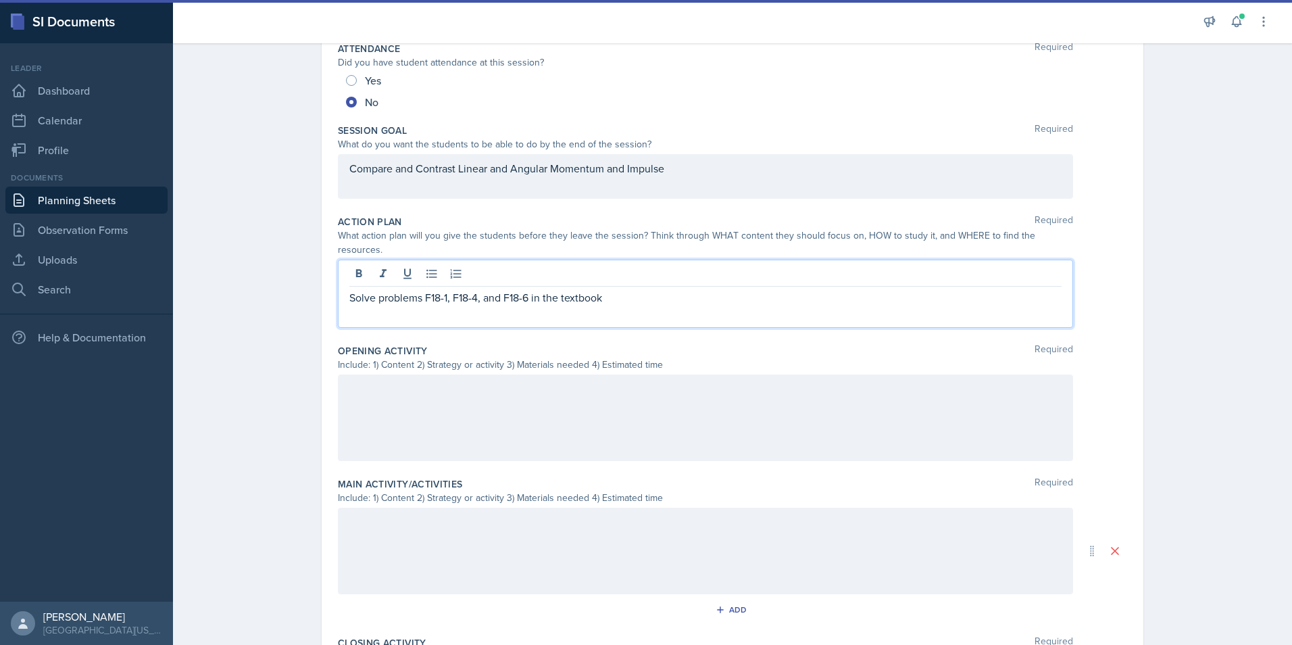
click at [471, 407] on div at bounding box center [705, 417] width 735 height 86
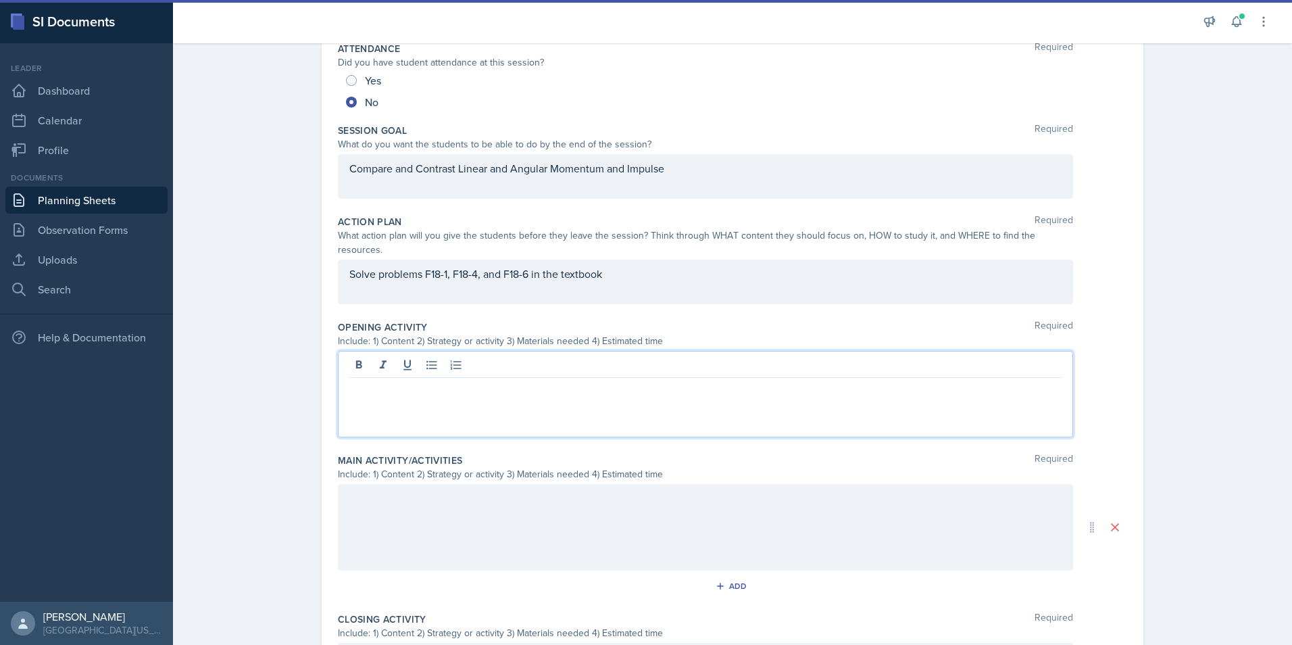
scroll to position [226, 0]
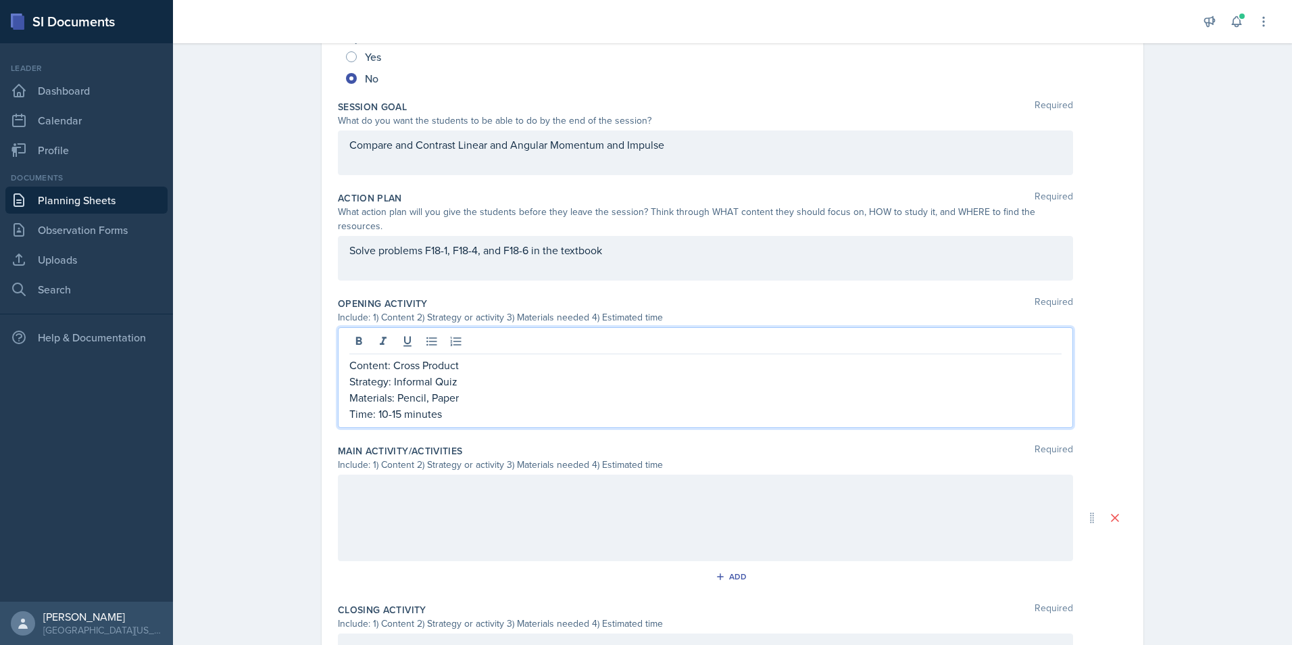
click at [444, 493] on div at bounding box center [705, 517] width 735 height 86
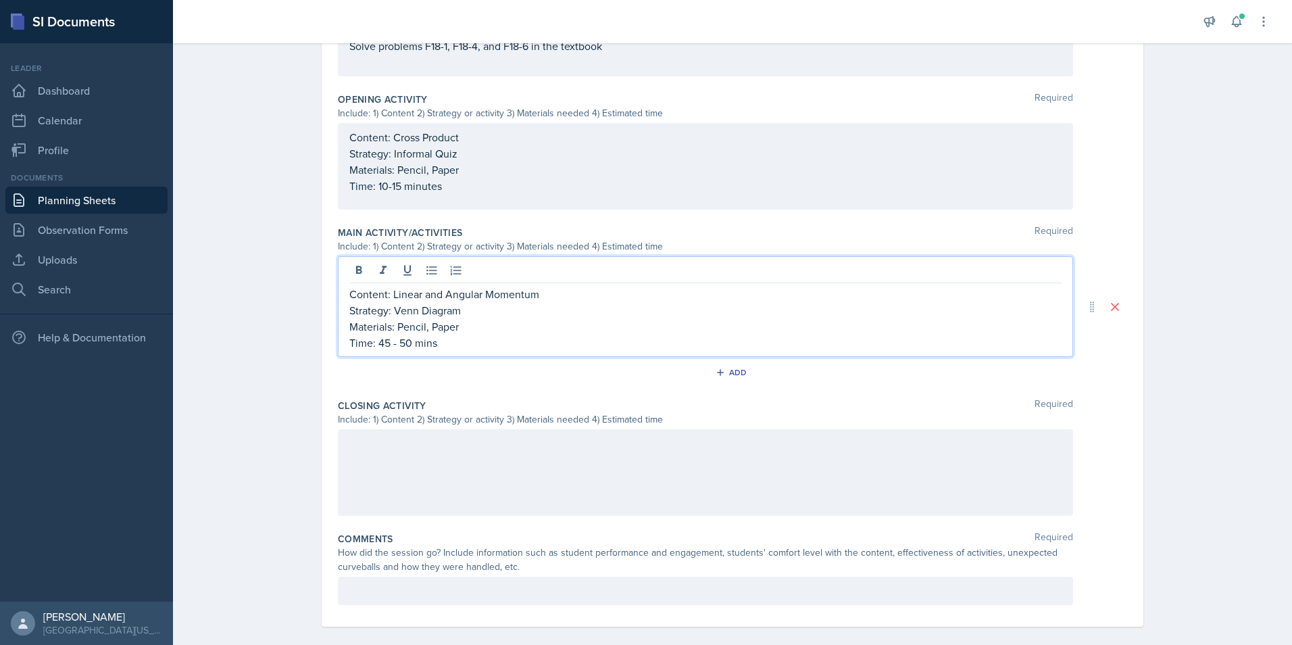
click at [555, 435] on div at bounding box center [705, 472] width 735 height 86
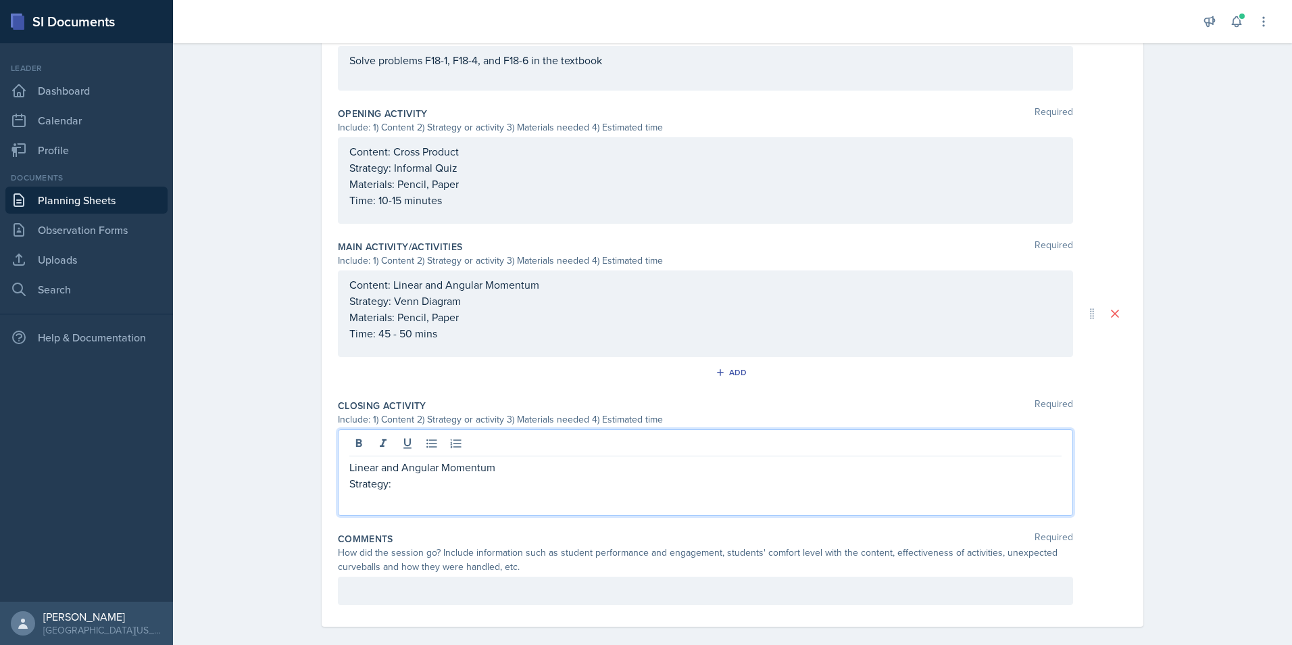
click at [349, 459] on p "Linear and Angular Momentum" at bounding box center [705, 467] width 712 height 16
click at [441, 482] on div "Content: Linear and Angular Momentum Strategy:" at bounding box center [705, 472] width 735 height 86
click at [430, 475] on p "Strategy:" at bounding box center [705, 483] width 712 height 16
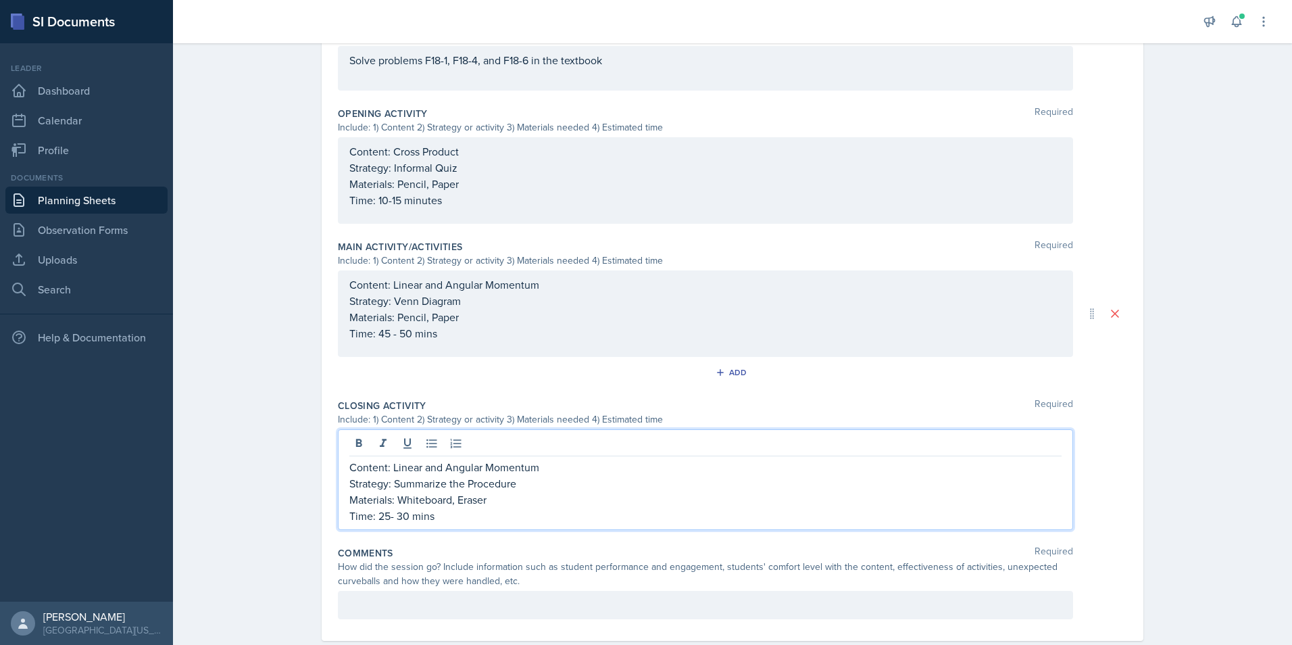
click at [385, 507] on p "Time: 25- 30 mins" at bounding box center [705, 515] width 712 height 16
click at [453, 507] on p "Time: 25 - 30 mins" at bounding box center [705, 515] width 712 height 16
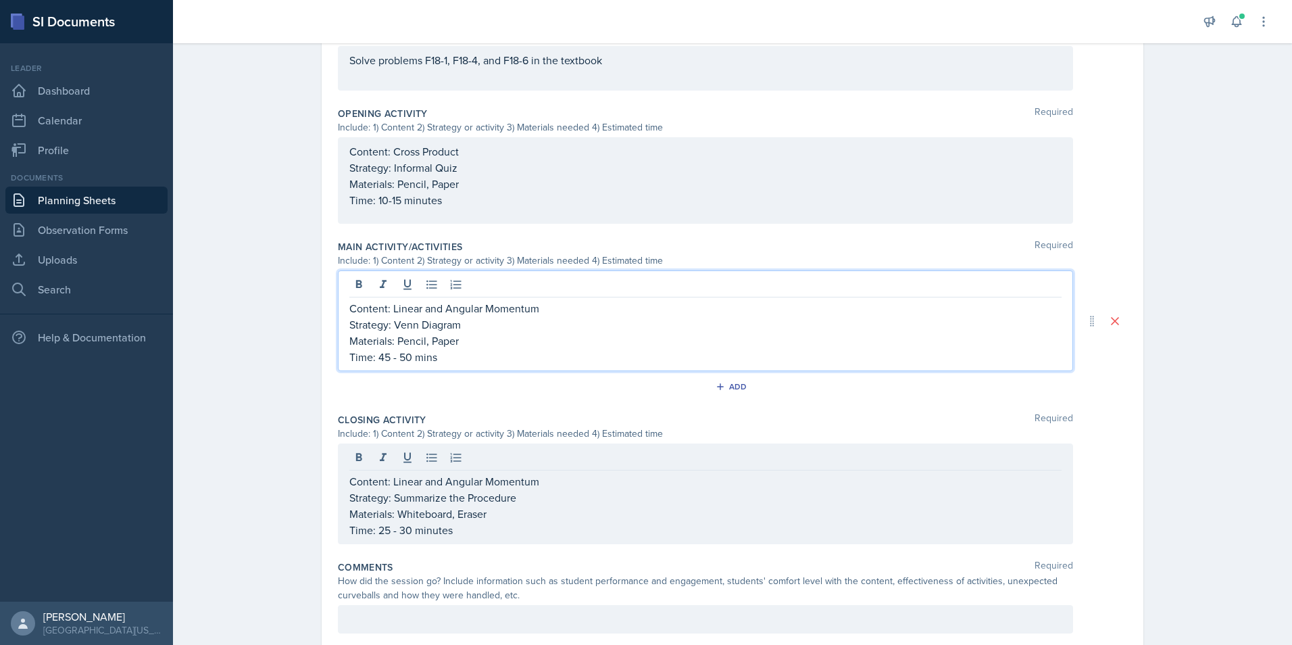
scroll to position [430, 0]
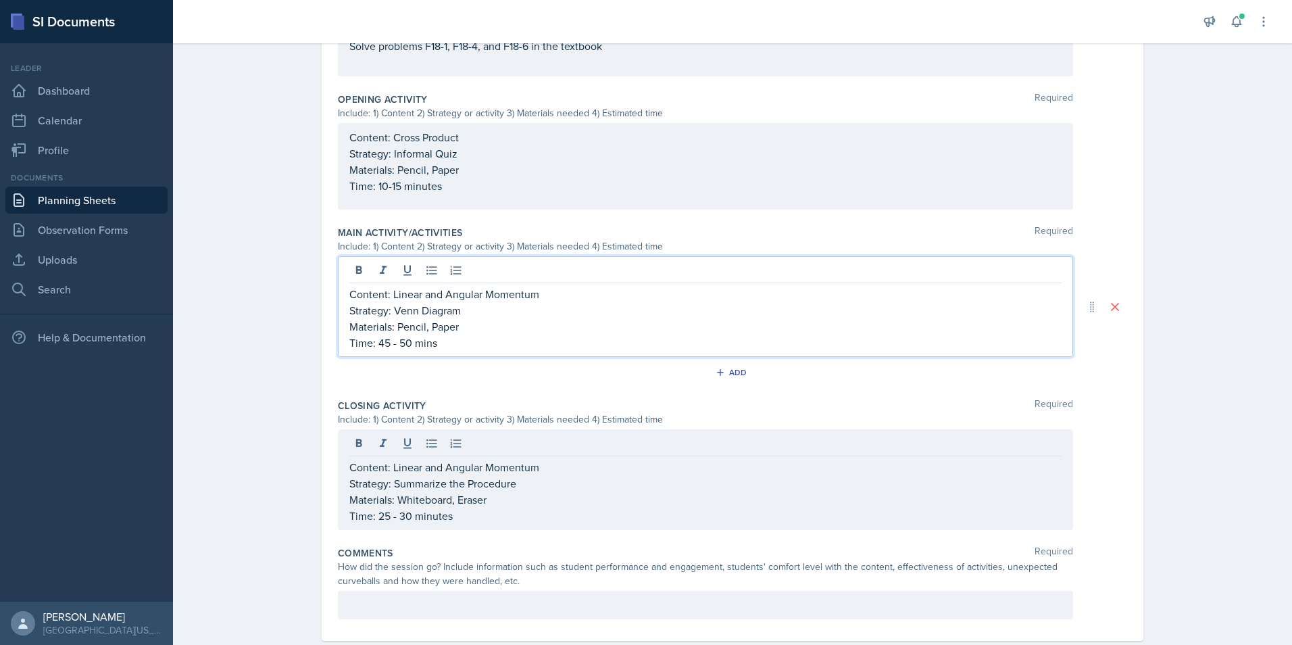
click at [450, 314] on div "Content: Linear and Angular Momentum Strategy: Venn Diagram Materials: Pencil, …" at bounding box center [705, 318] width 712 height 65
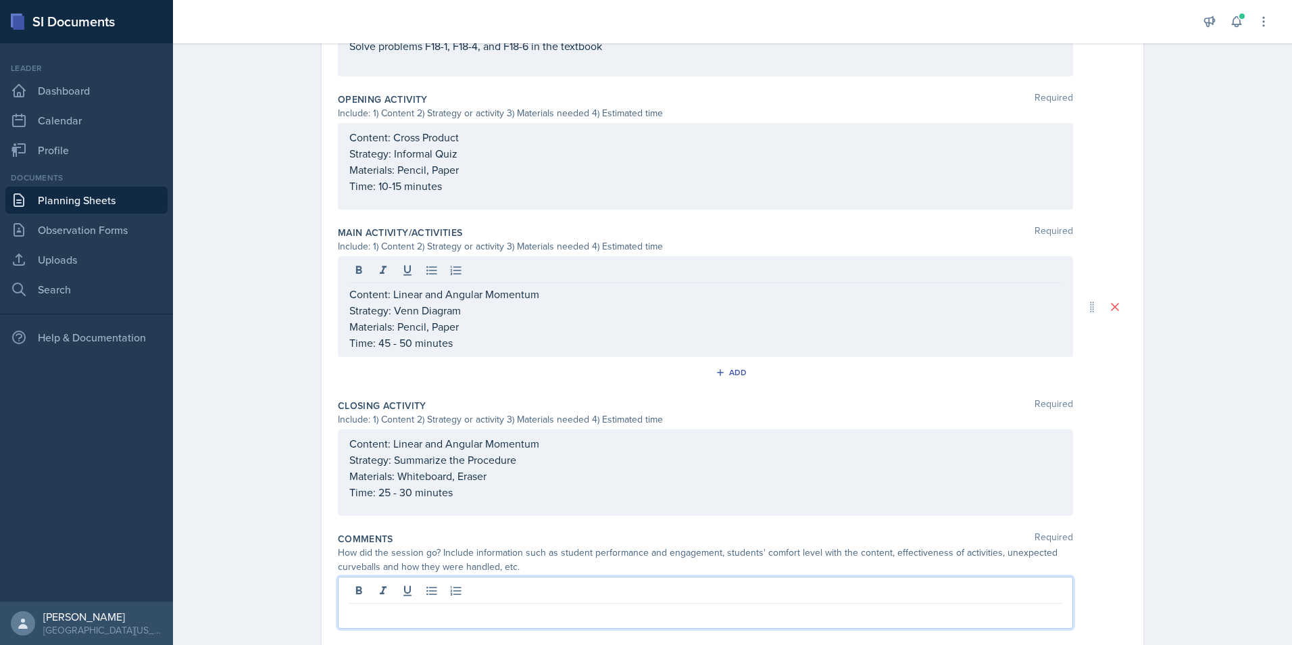
click at [421, 578] on div at bounding box center [705, 602] width 735 height 52
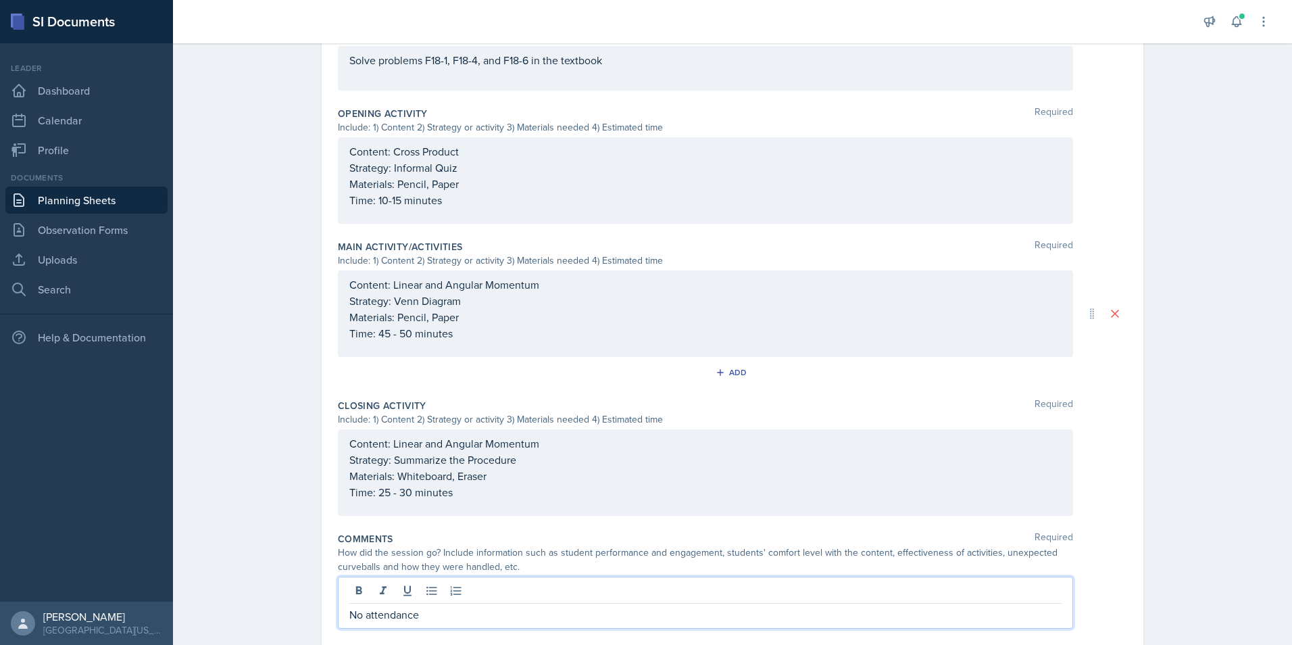
click at [300, 479] on div "Date [DATE] [DATE] 28 29 30 1 2 3 4 5 6 7 8 9 10 11 12 13 14 15 16 17 18 19 20 …" at bounding box center [732, 186] width 865 height 993
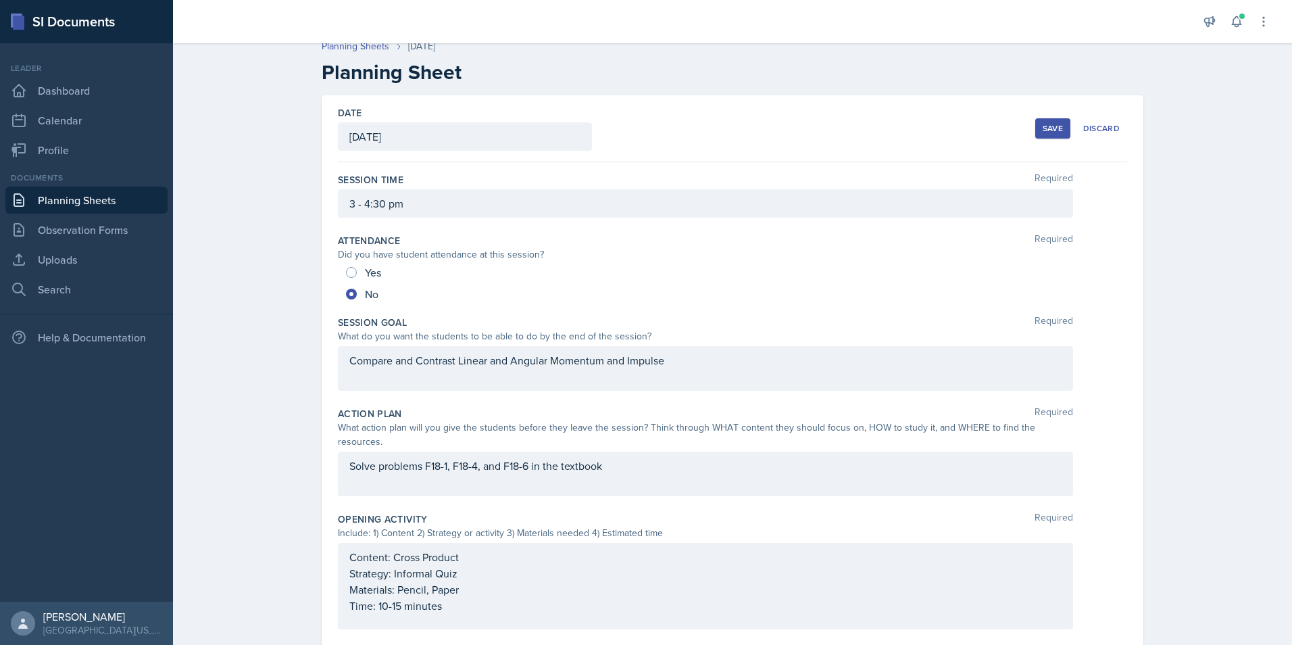
scroll to position [0, 0]
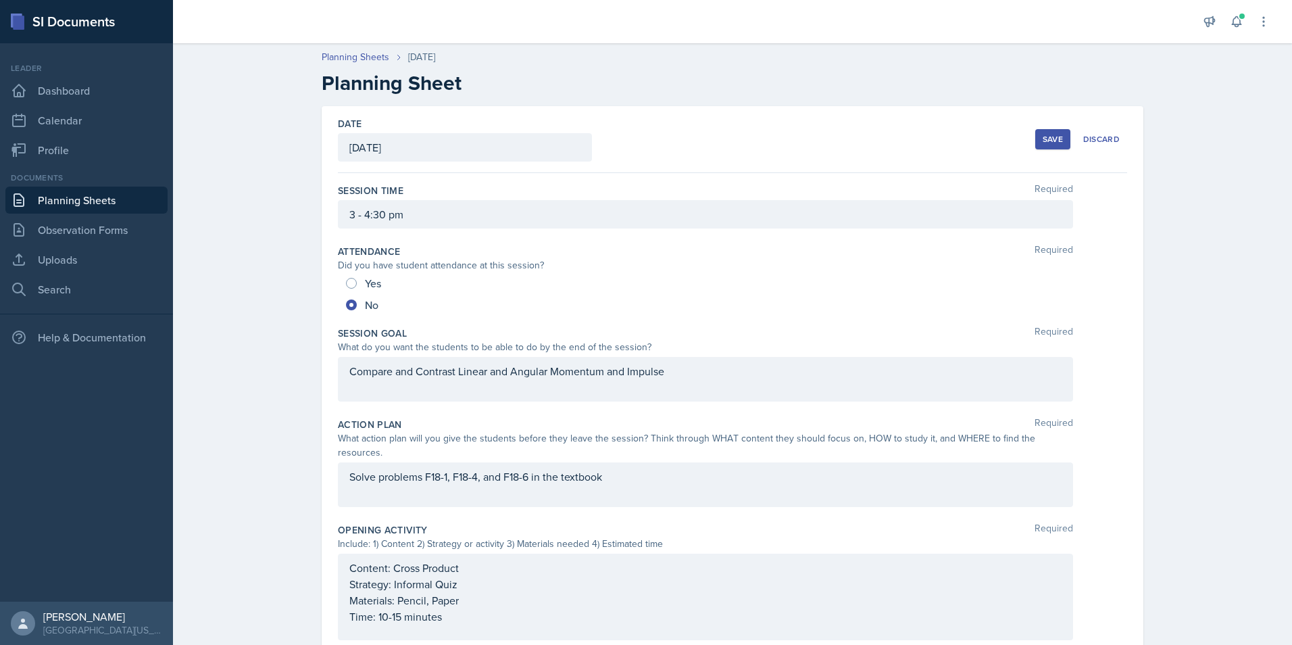
click at [1043, 137] on div "Save" at bounding box center [1053, 139] width 20 height 11
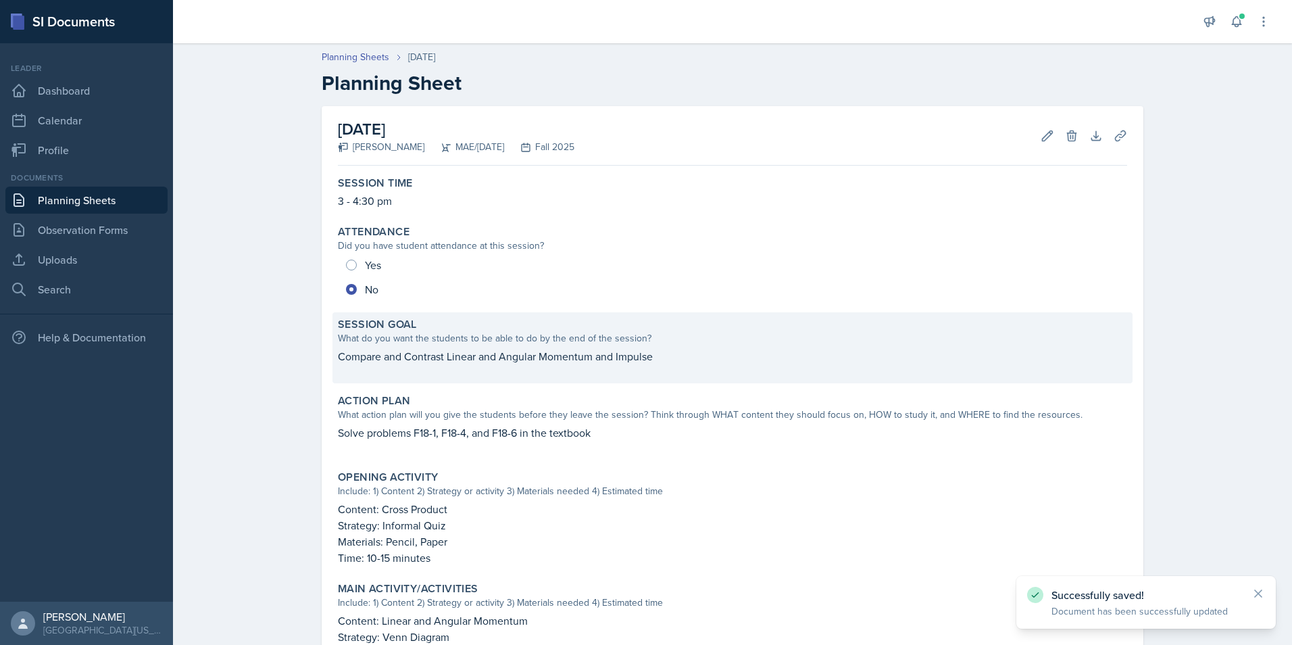
scroll to position [314, 0]
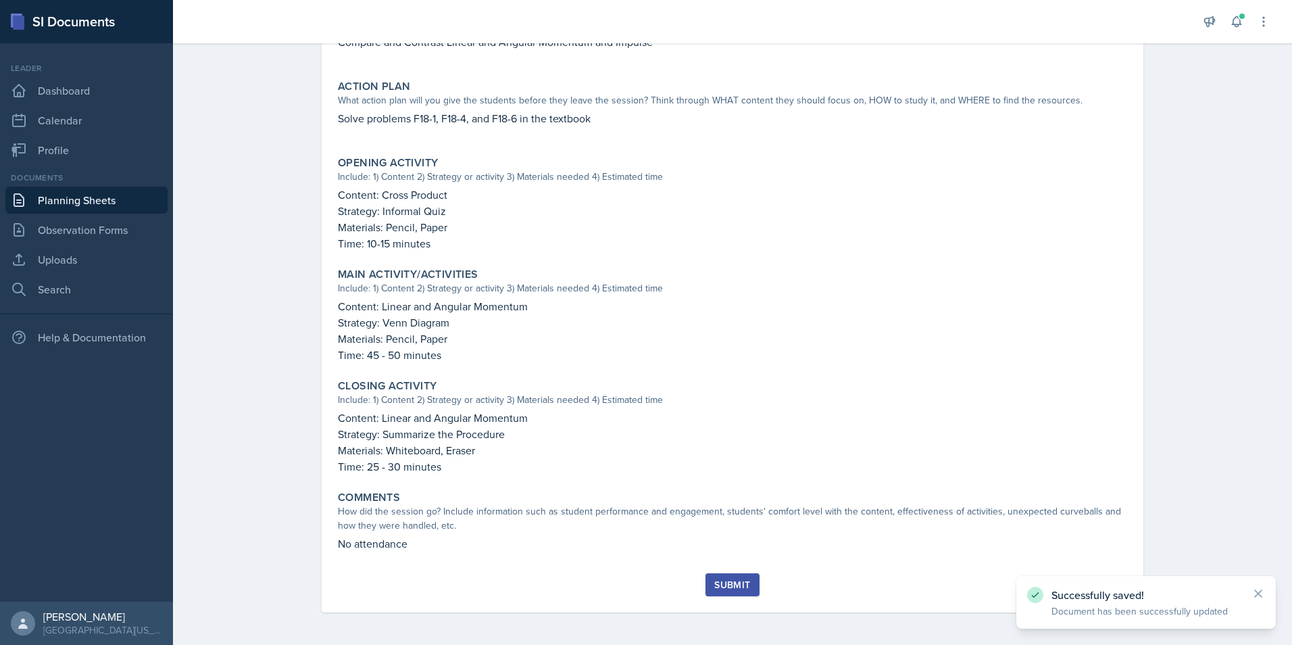
click at [714, 580] on div "Submit" at bounding box center [732, 584] width 36 height 11
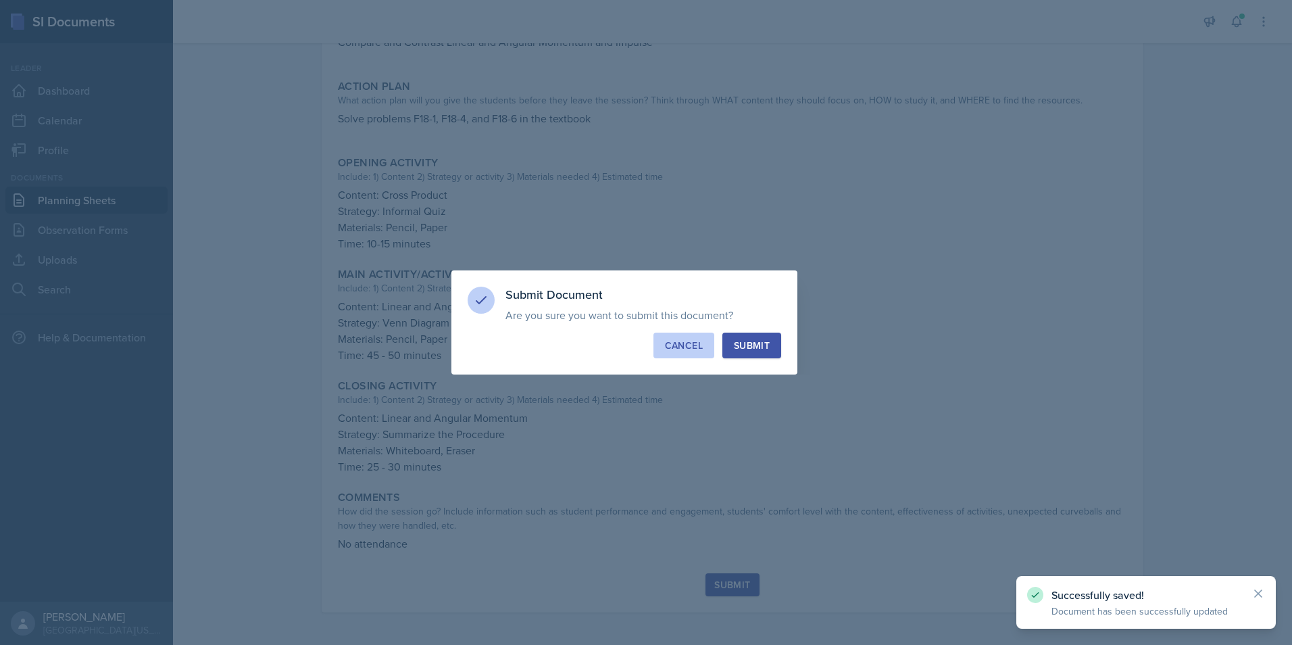
click at [682, 346] on div "Cancel" at bounding box center [684, 346] width 38 height 14
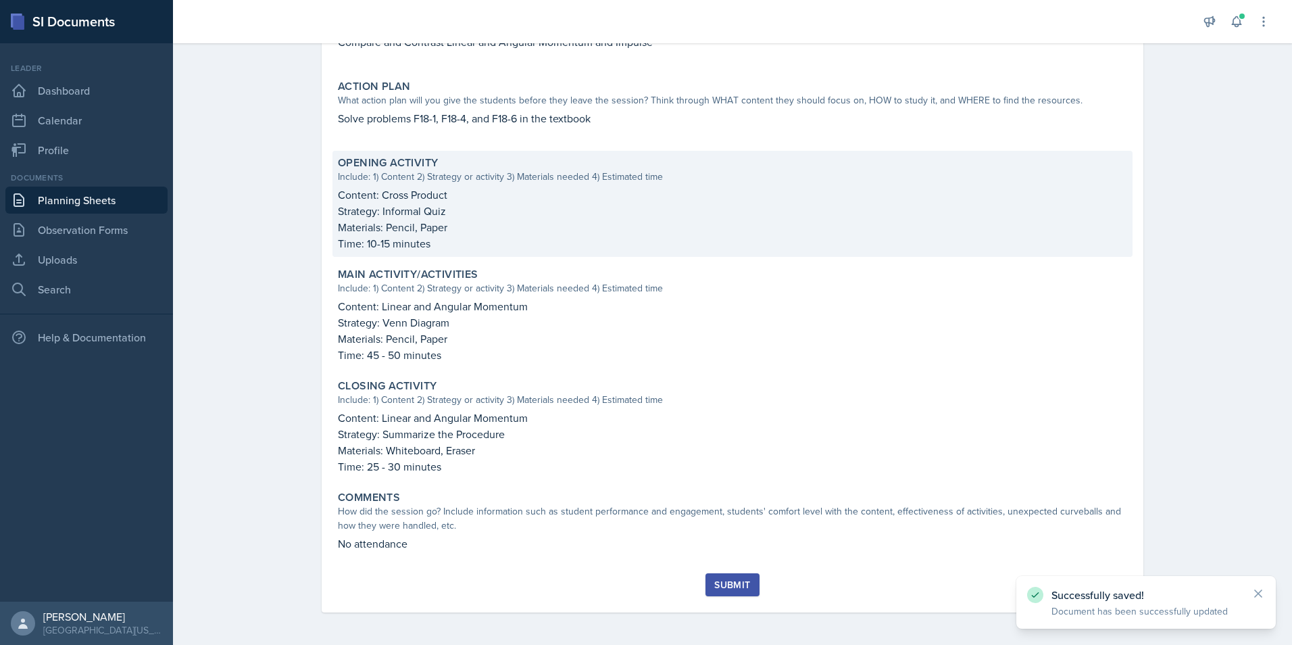
scroll to position [179, 0]
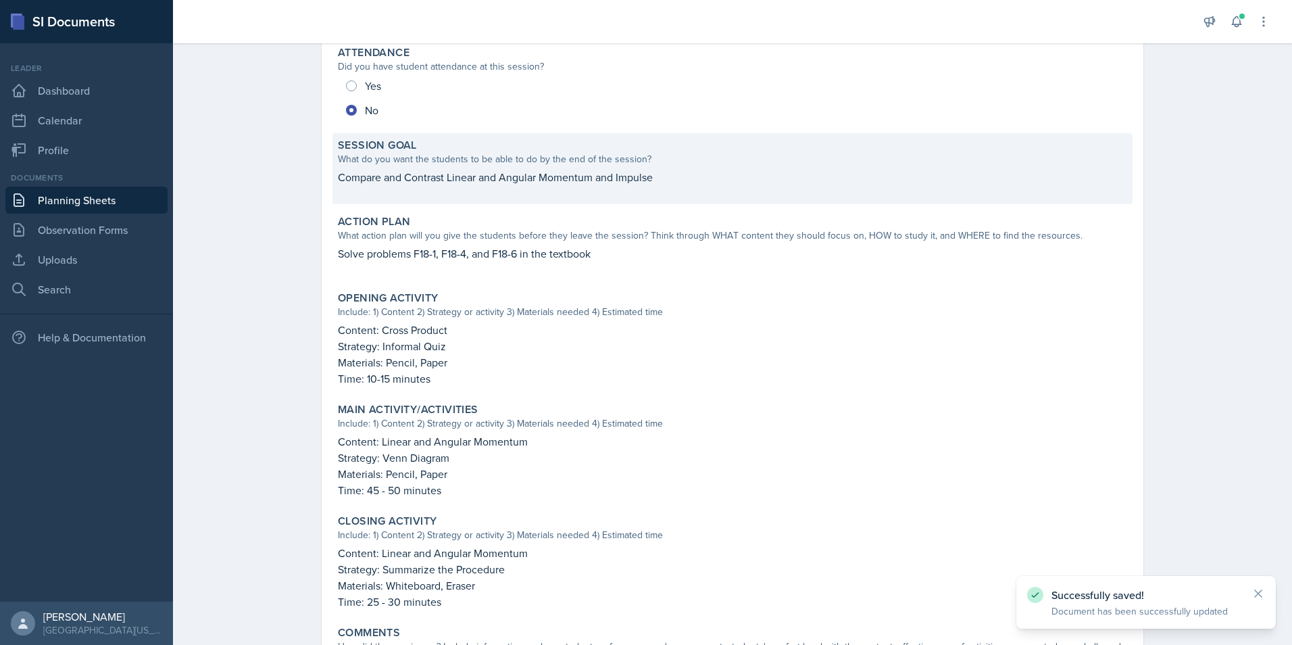
click at [583, 179] on p "Compare and Contrast Linear and Angular Momentum and Impulse" at bounding box center [732, 177] width 789 height 16
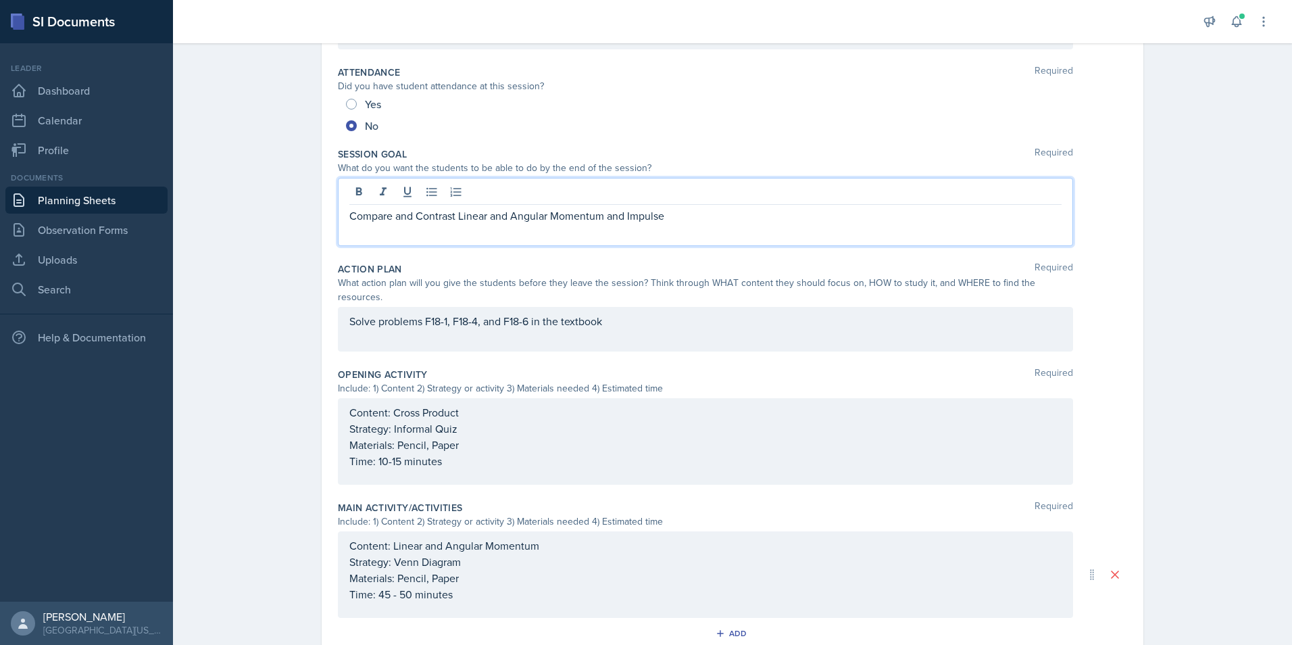
click at [686, 198] on div "Compare and Contrast Linear and Angular Momentum and Impulse" at bounding box center [705, 212] width 735 height 68
drag, startPoint x: 905, startPoint y: 214, endPoint x: 720, endPoint y: 218, distance: 184.5
click at [720, 218] on p "Compare and Contrast Linear and Angular Momentum and Impulse through their deri…" at bounding box center [705, 215] width 712 height 16
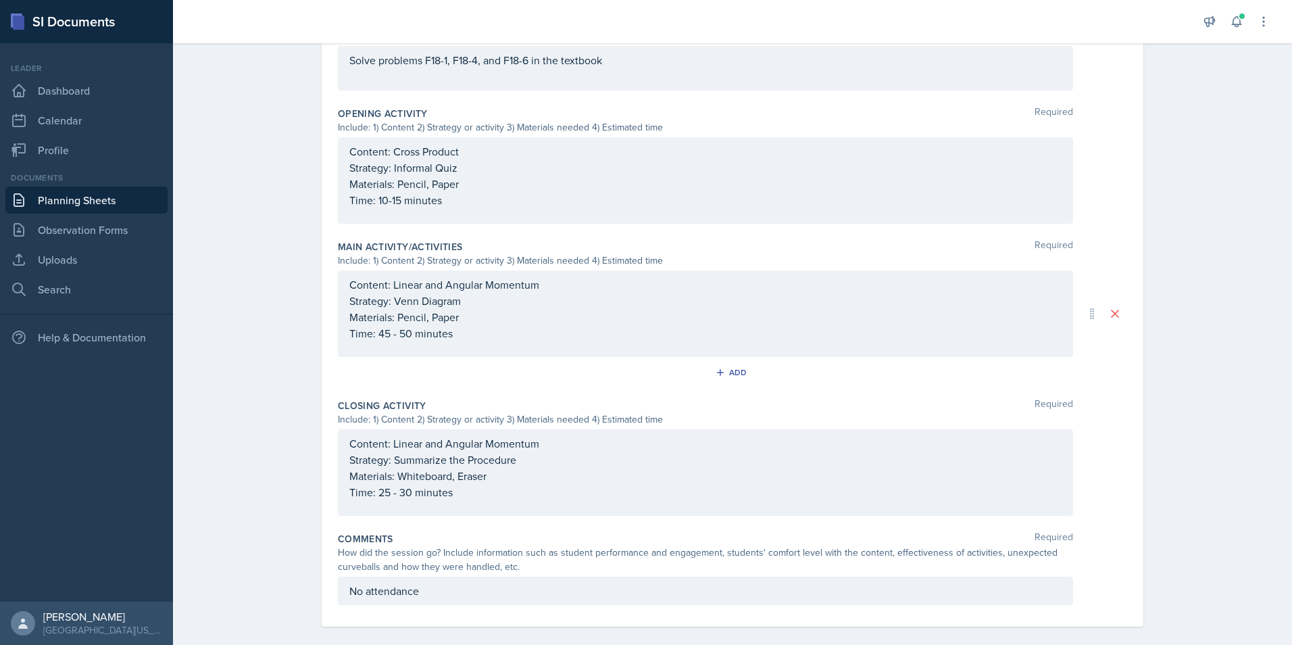
scroll to position [0, 0]
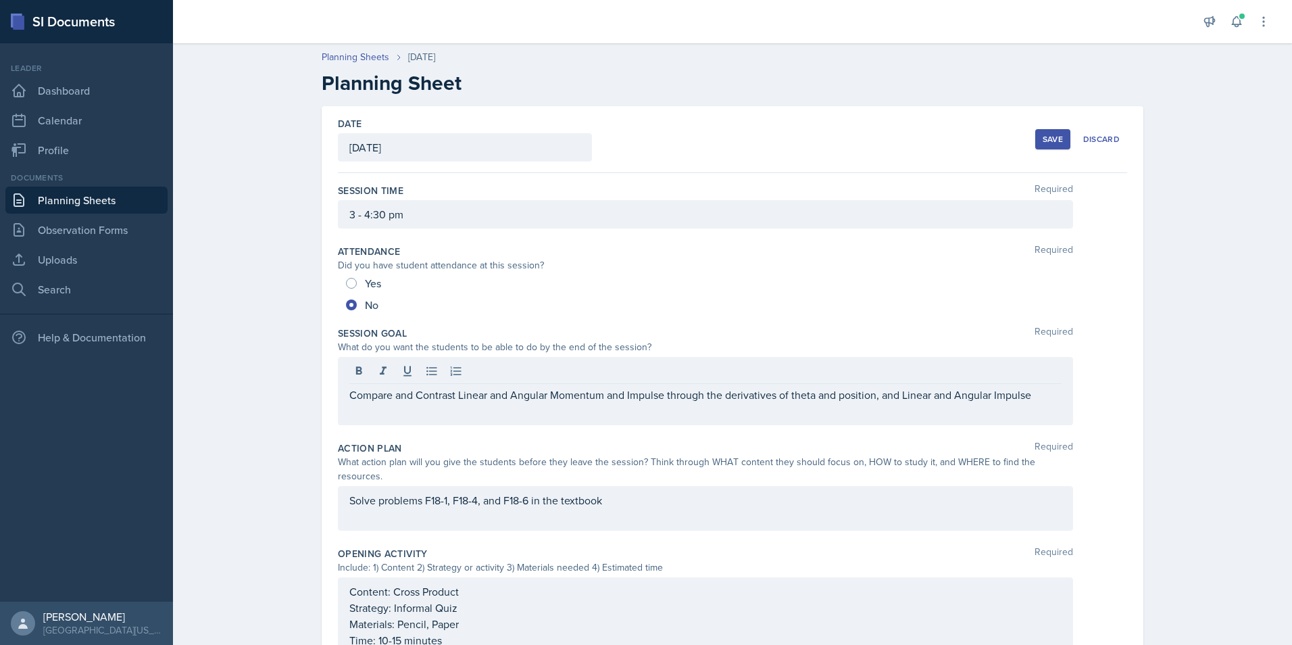
click at [1043, 142] on div "Save" at bounding box center [1053, 139] width 20 height 11
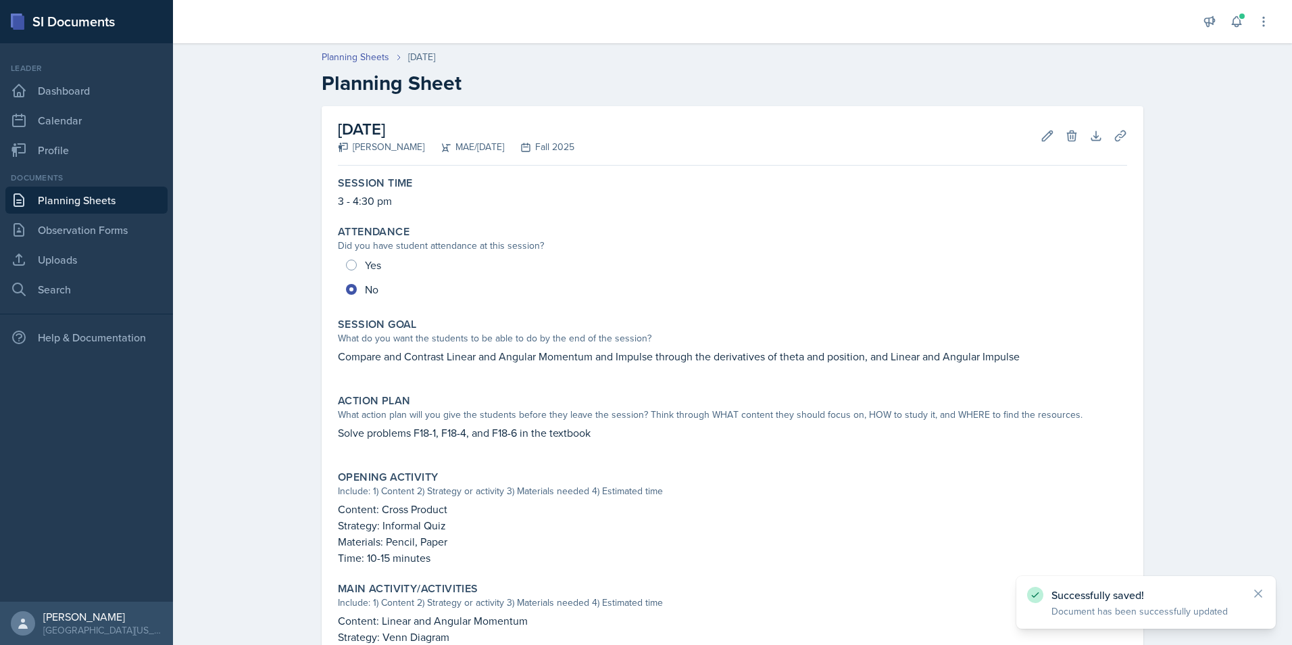
scroll to position [314, 0]
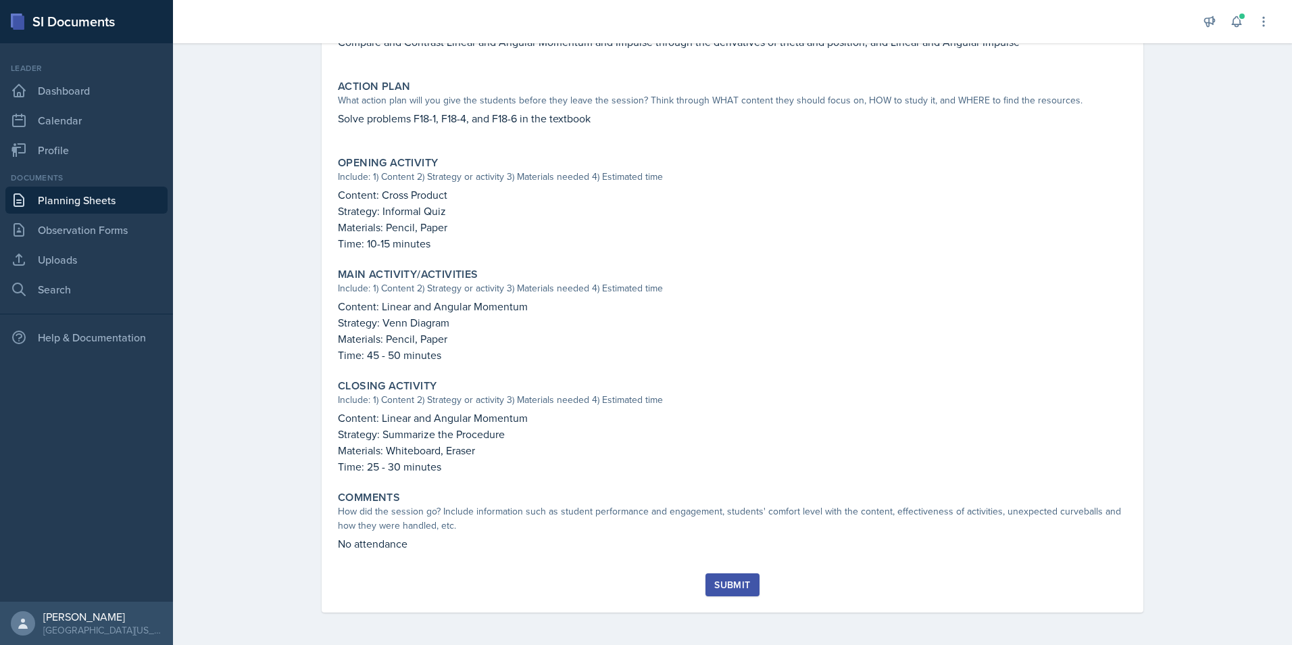
click at [732, 580] on div "Submit" at bounding box center [732, 584] width 36 height 11
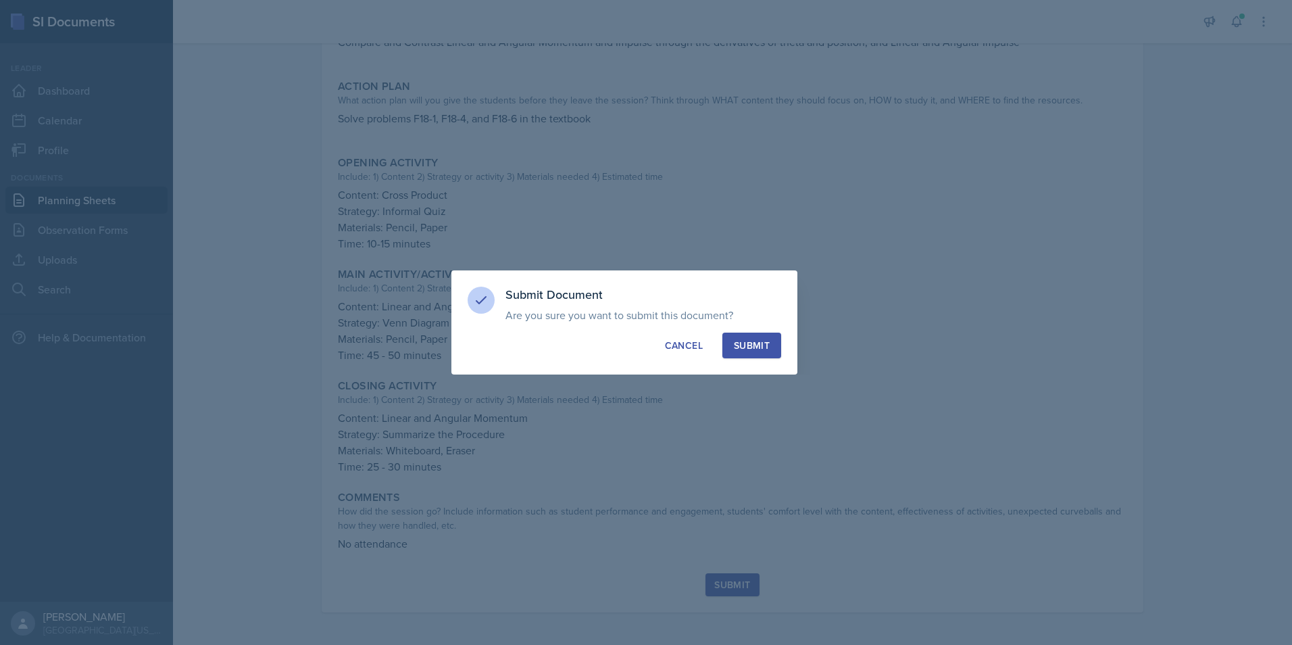
click at [885, 295] on div at bounding box center [646, 322] width 1292 height 645
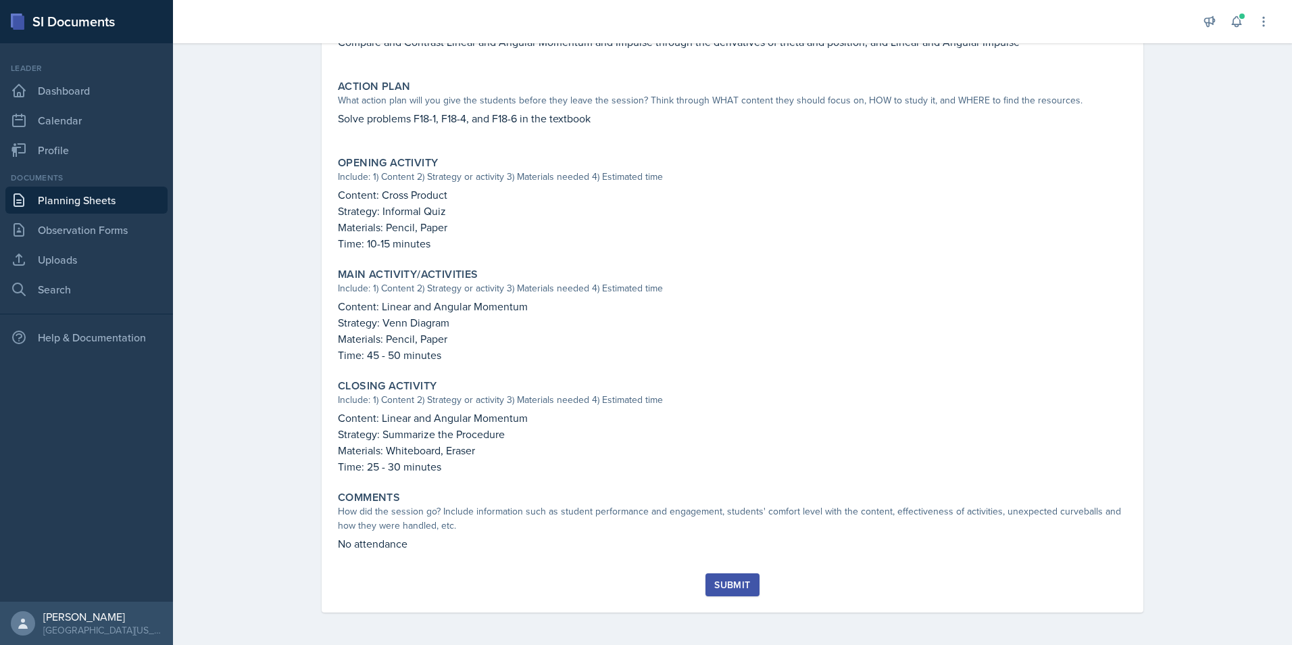
click at [736, 586] on div "Submit" at bounding box center [732, 584] width 36 height 11
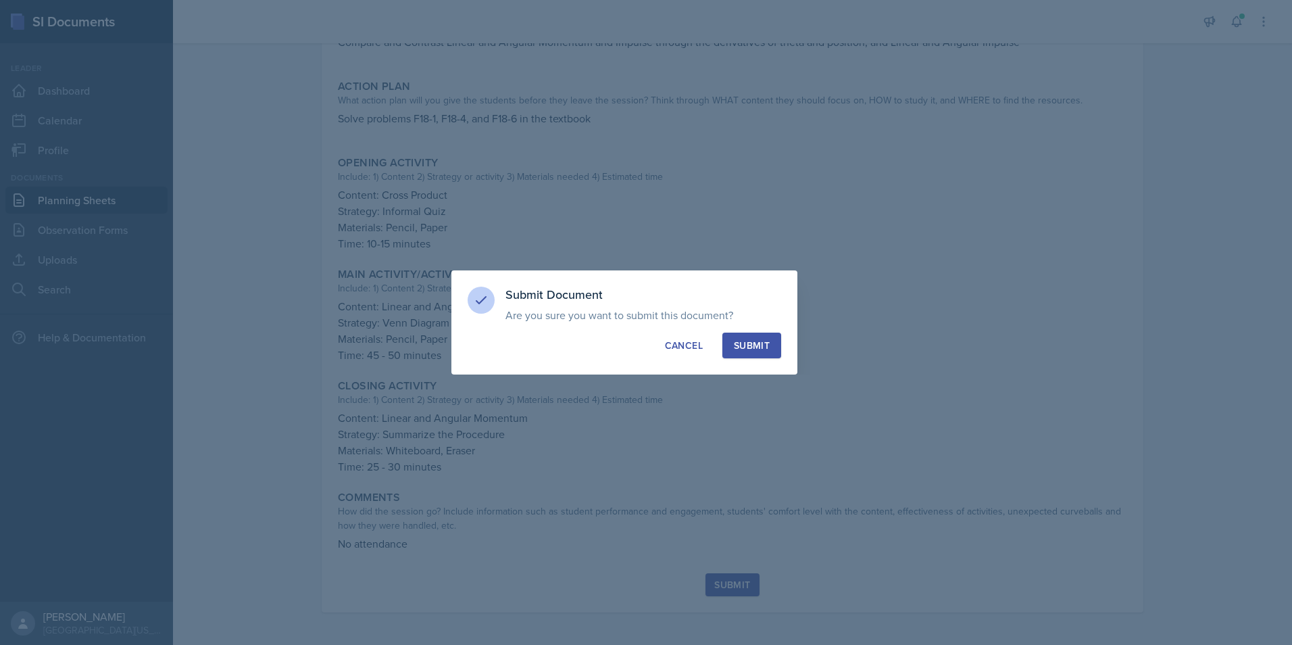
click at [751, 346] on div "Submit" at bounding box center [752, 346] width 36 height 14
radio input "true"
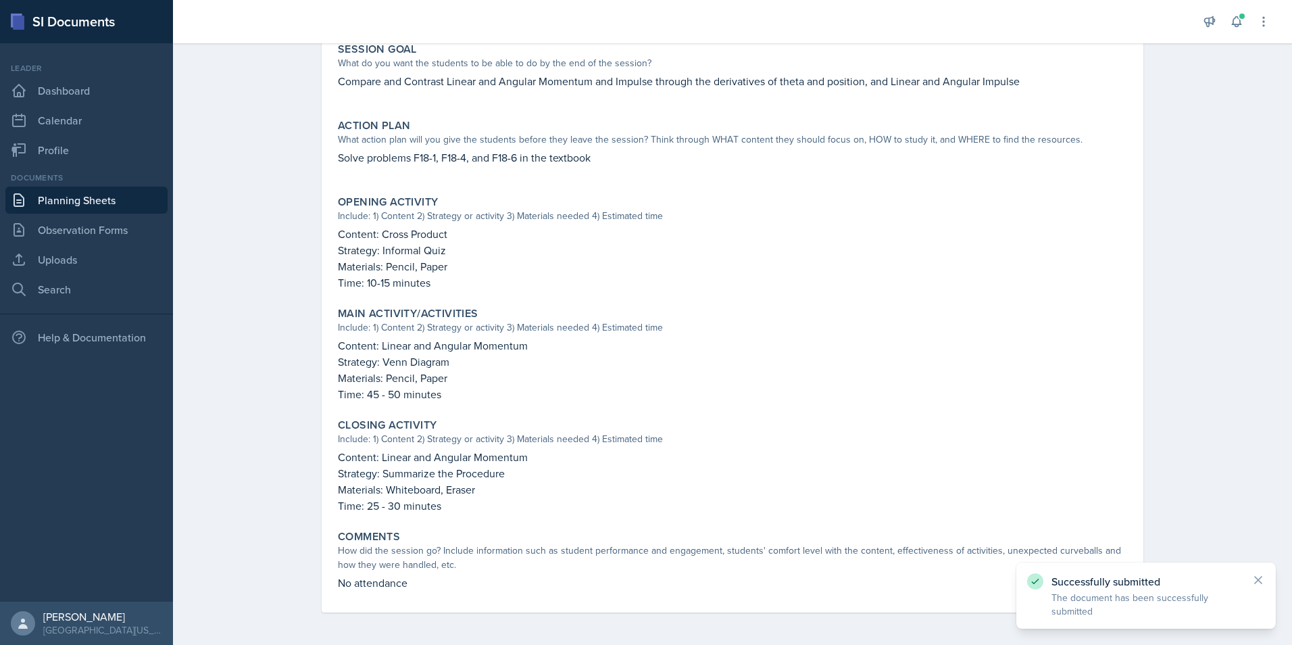
scroll to position [0, 0]
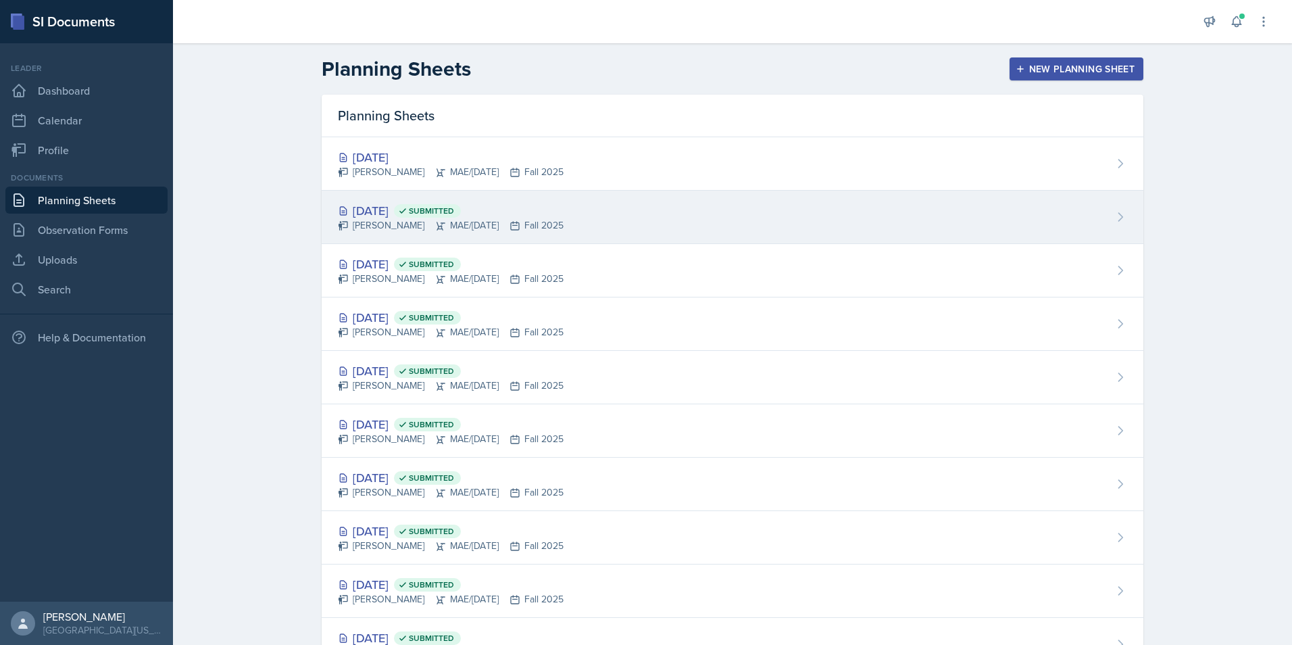
click at [390, 211] on div "Oct 8th, 2025 Submitted" at bounding box center [451, 210] width 226 height 18
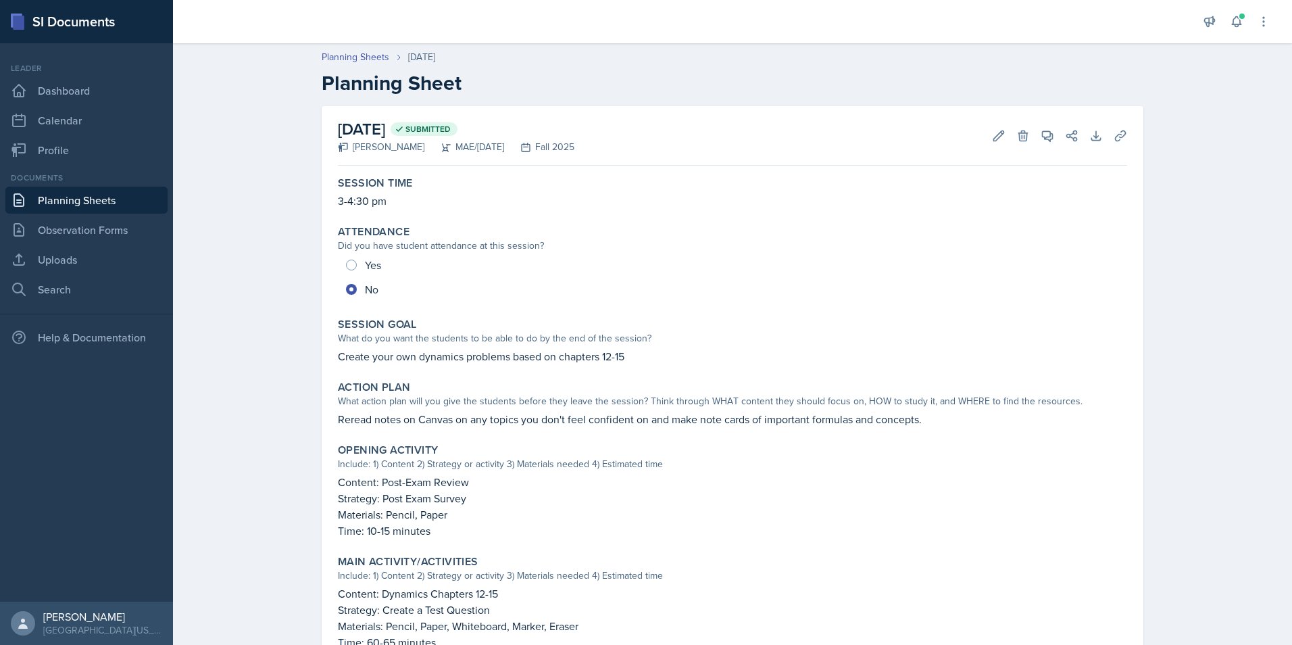
scroll to position [68, 0]
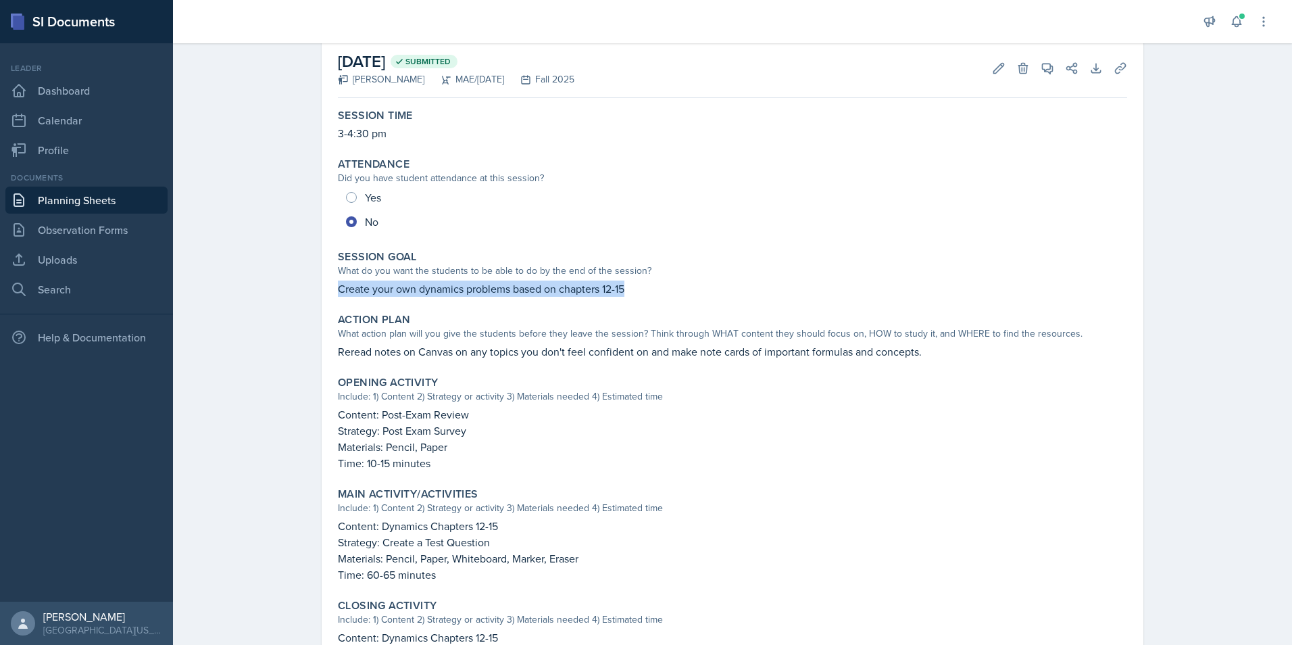
drag, startPoint x: 621, startPoint y: 289, endPoint x: 332, endPoint y: 297, distance: 288.6
click at [332, 297] on div "Session Goal What do you want the students to be able to do by the end of the s…" at bounding box center [732, 273] width 800 height 57
copy p "Create your own dynamics problems based on chapters 12-15"
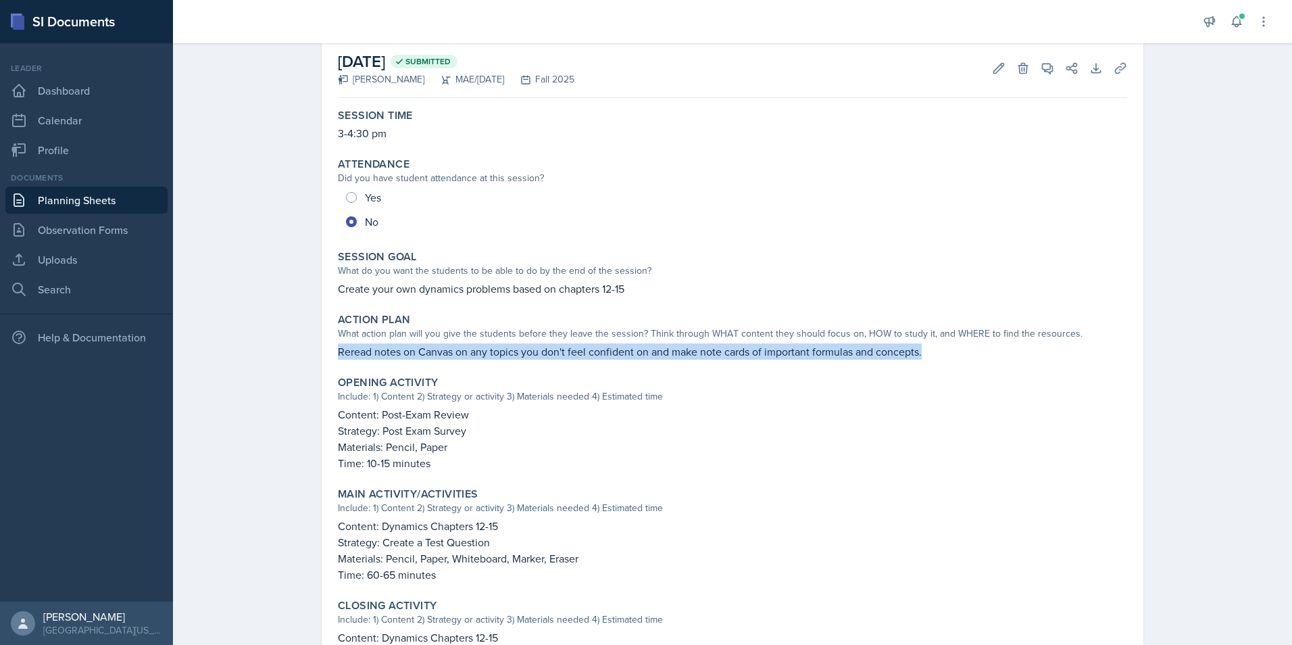
drag, startPoint x: 918, startPoint y: 353, endPoint x: 332, endPoint y: 349, distance: 585.2
click at [338, 349] on p "Reread notes on Canvas on any topics you don't feel confident on and make note …" at bounding box center [732, 351] width 789 height 16
copy p "Reread notes on Canvas on any topics you don't feel confident on and make note …"
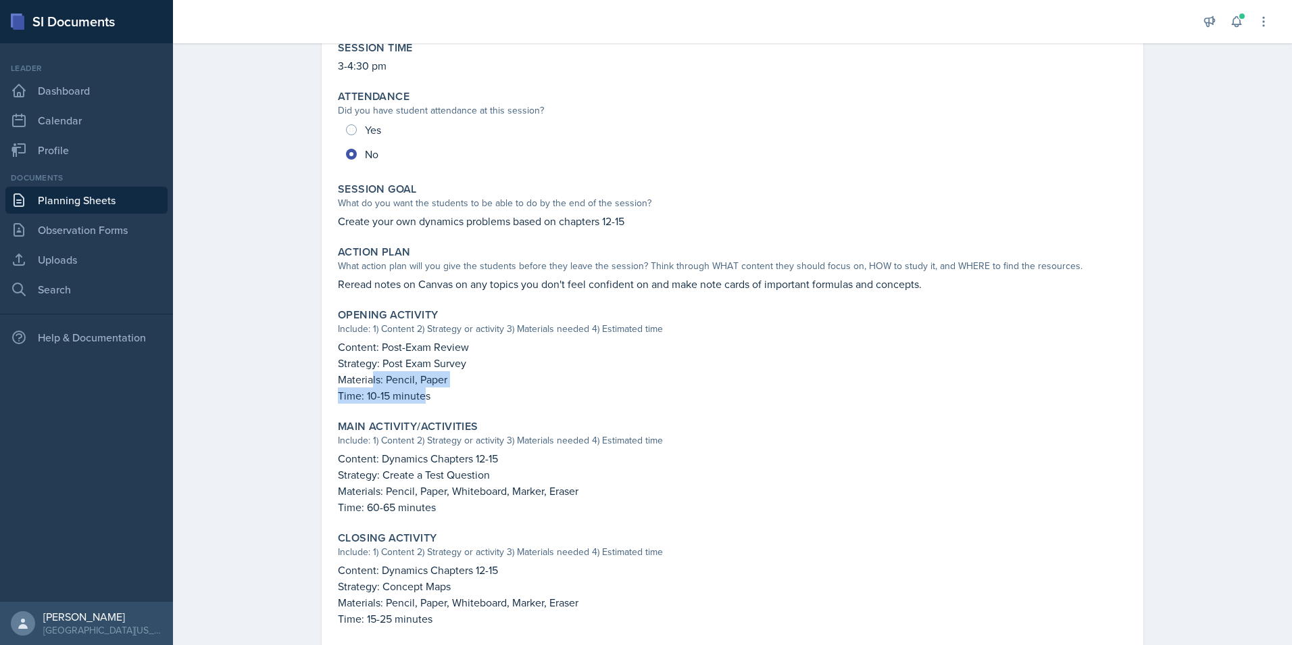
drag, startPoint x: 422, startPoint y: 398, endPoint x: 367, endPoint y: 380, distance: 58.1
click at [367, 380] on div "Content: Post-Exam Review Strategy: Post Exam Survey Materials: Pencil, Paper T…" at bounding box center [732, 371] width 789 height 65
drag, startPoint x: 367, startPoint y: 380, endPoint x: 328, endPoint y: 350, distance: 49.6
click at [332, 350] on div "Opening Activity Include: 1) Content 2) Strategy or activity 3) Materials neede…" at bounding box center [732, 356] width 800 height 106
copy div "Content: Post-Exam Review Strategy: Post Exam Survey Materials: Pencil, Paper T…"
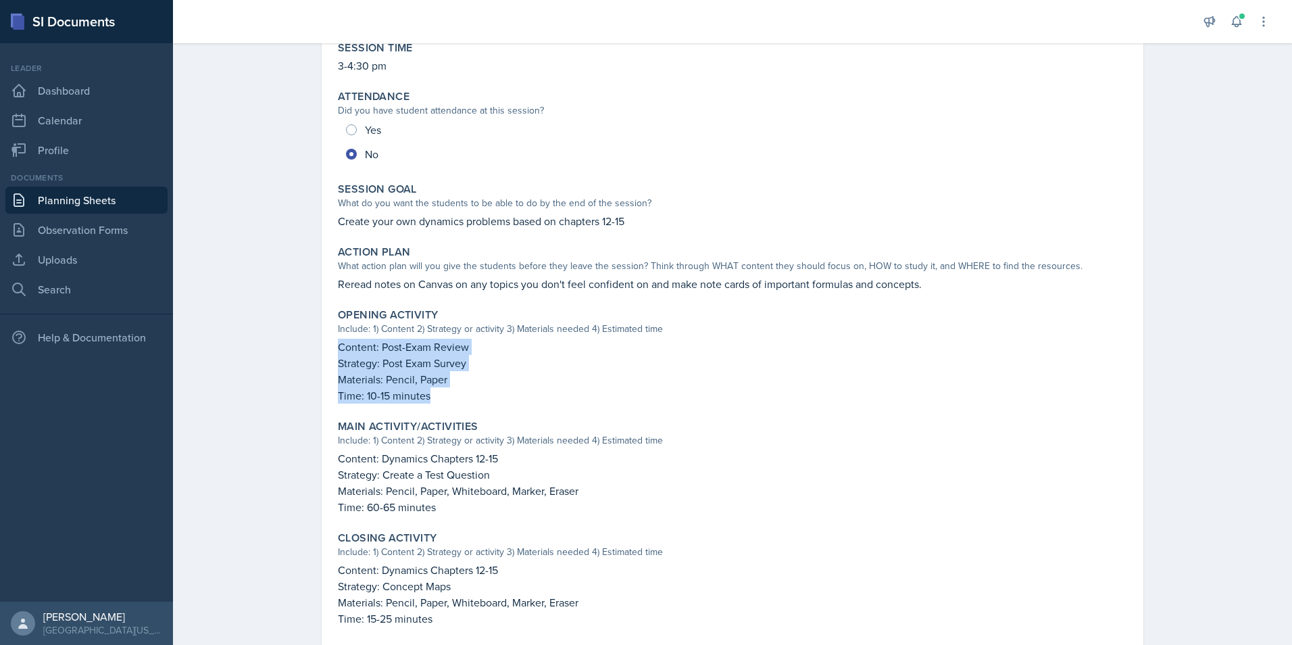
scroll to position [248, 0]
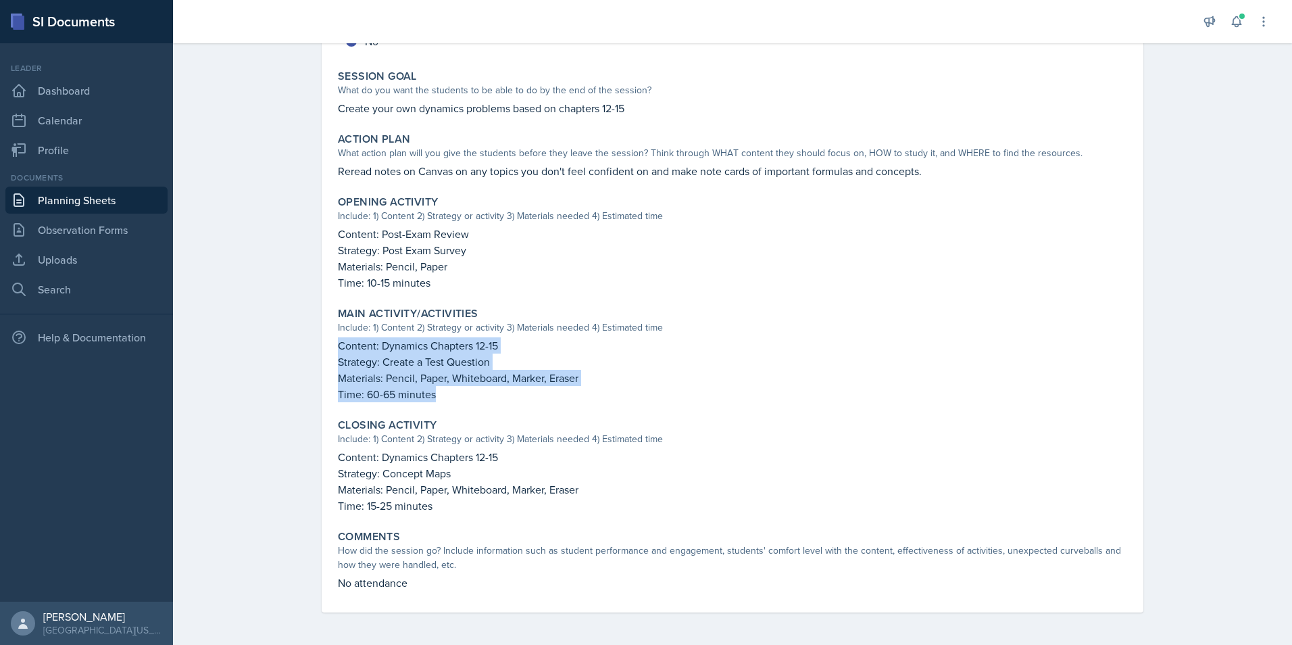
drag, startPoint x: 431, startPoint y: 398, endPoint x: 328, endPoint y: 351, distance: 112.8
click at [332, 351] on div "Main Activity/Activities Include: 1) Content 2) Strategy or activity 3) Materia…" at bounding box center [732, 354] width 800 height 106
copy div "Content: Dynamics Chapters 12-15 Strategy: Create a Test Question Materials: Pe…"
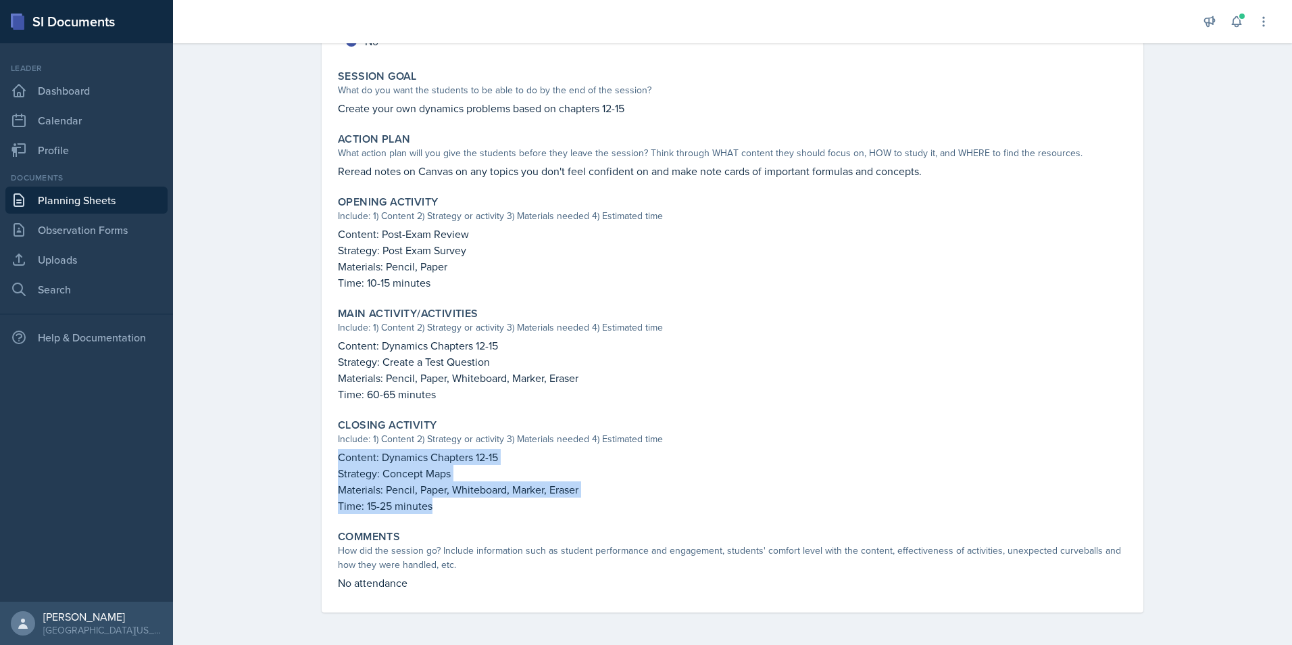
drag, startPoint x: 439, startPoint y: 506, endPoint x: 332, endPoint y: 457, distance: 117.6
click at [332, 457] on div "Closing Activity Include: 1) Content 2) Strategy or activity 3) Materials neede…" at bounding box center [732, 466] width 800 height 106
copy div "Content: Dynamics Chapters 12-15 Strategy: Concept Maps Materials: Pencil, Pape…"
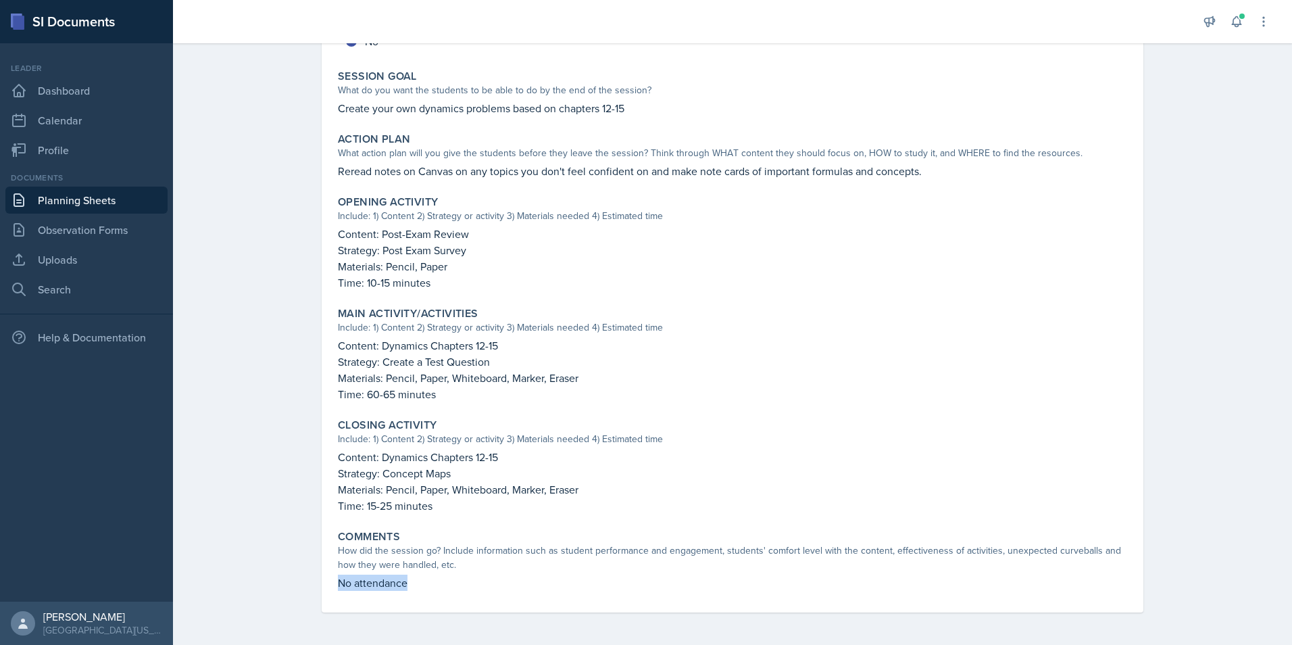
drag, startPoint x: 403, startPoint y: 584, endPoint x: 333, endPoint y: 583, distance: 69.6
click at [338, 583] on p "No attendance" at bounding box center [732, 582] width 789 height 16
copy p "No attendance"
